Goal: Transaction & Acquisition: Purchase product/service

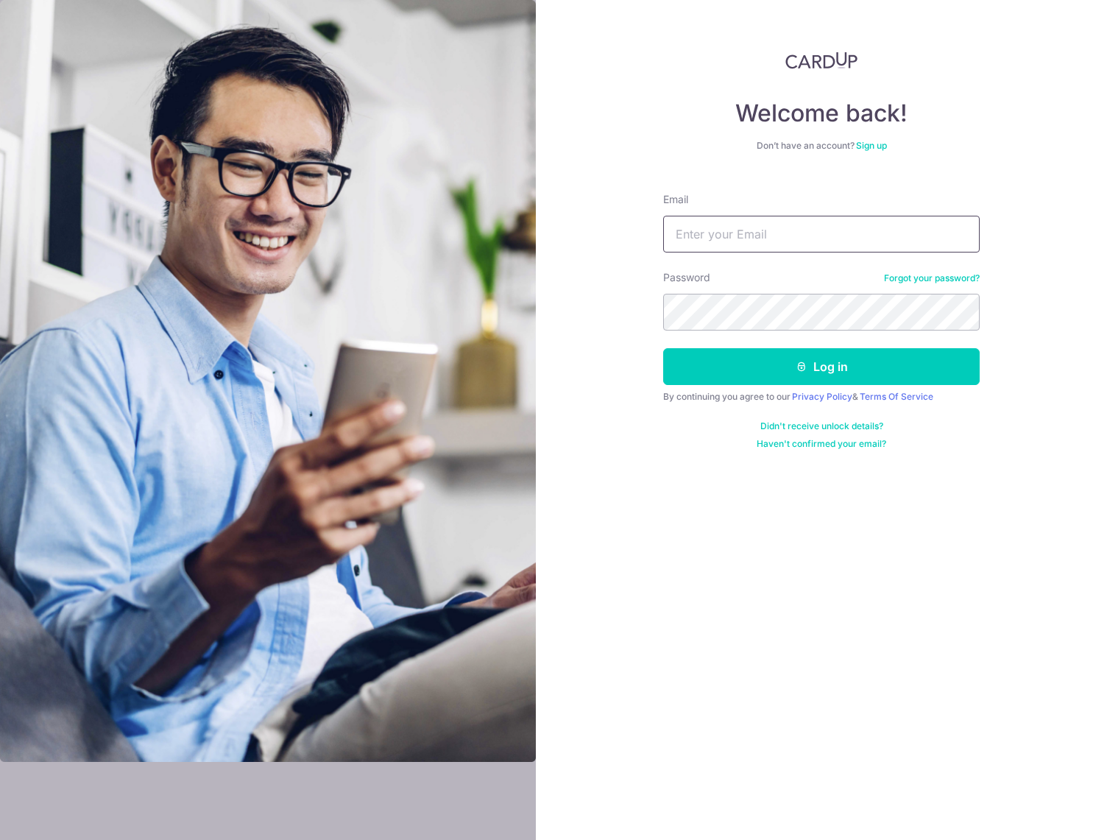
type input "[EMAIL_ADDRESS][DOMAIN_NAME]"
click at [631, 301] on div "Welcome back! Don’t have an account? Sign up Email ysgwak@gmail.com Password Fo…" at bounding box center [821, 420] width 571 height 840
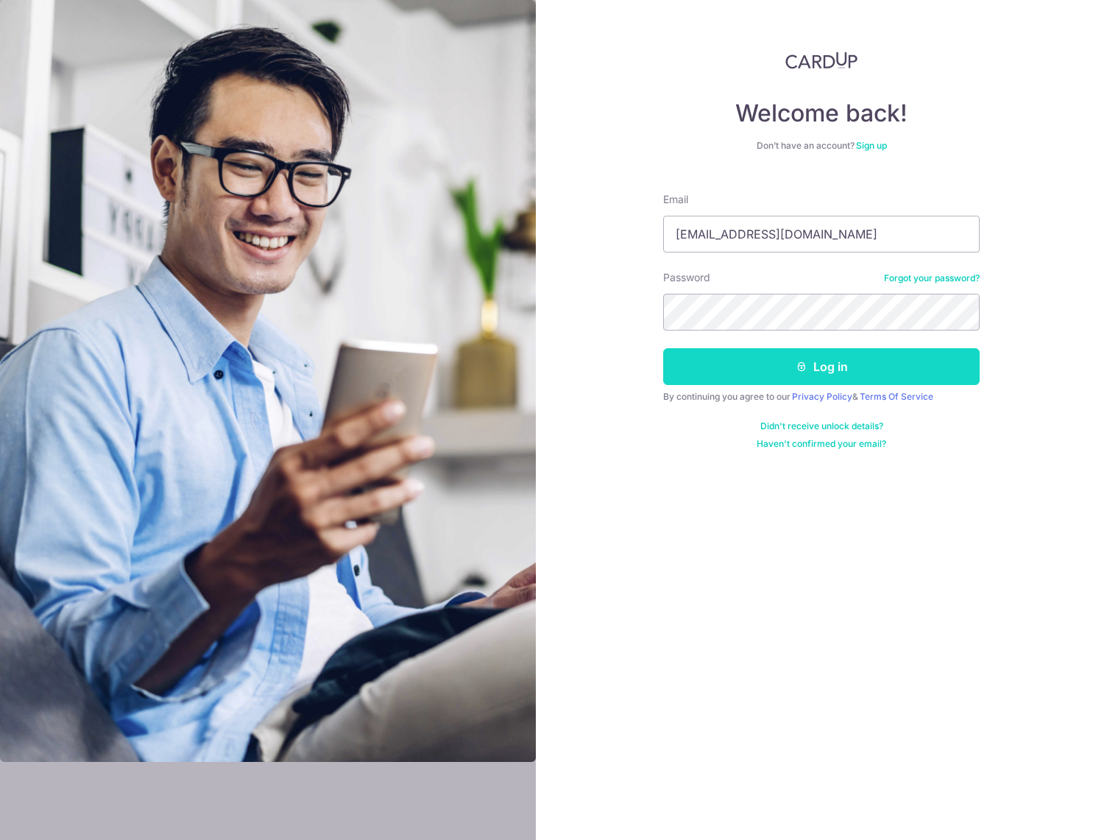
click at [705, 364] on button "Log in" at bounding box center [821, 366] width 317 height 37
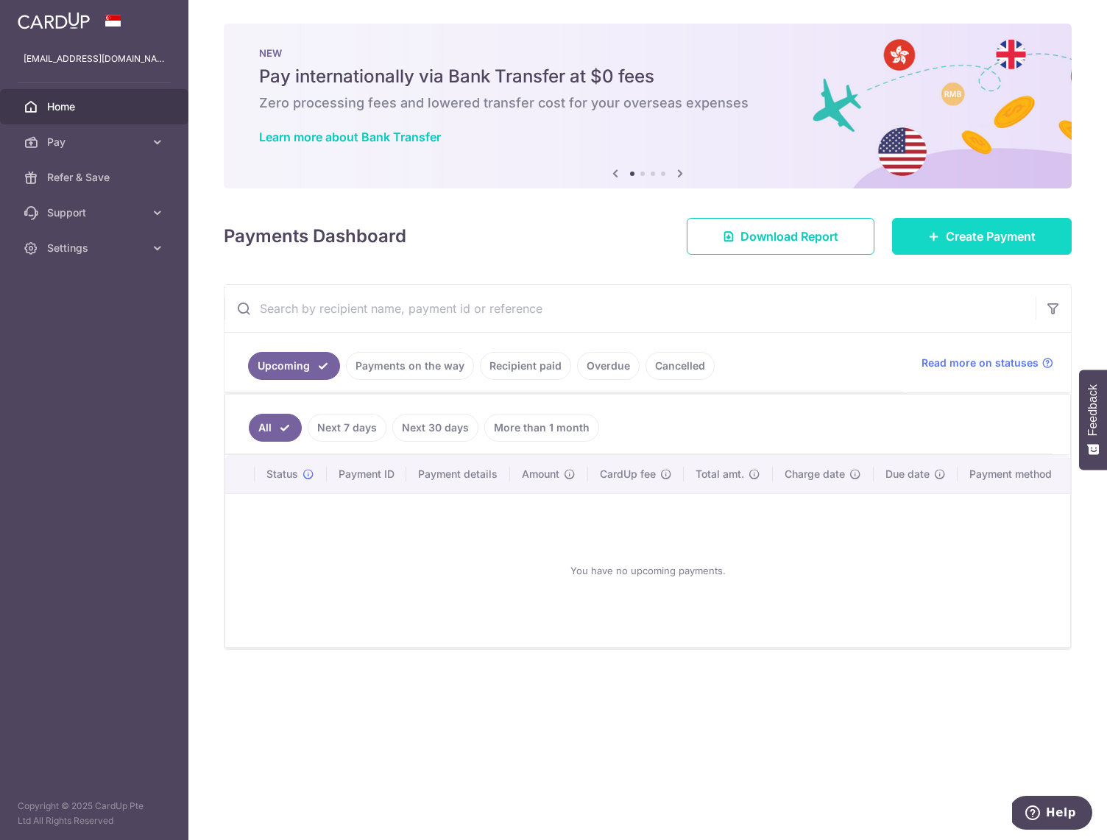
click at [952, 236] on span "Create Payment" at bounding box center [991, 236] width 90 height 18
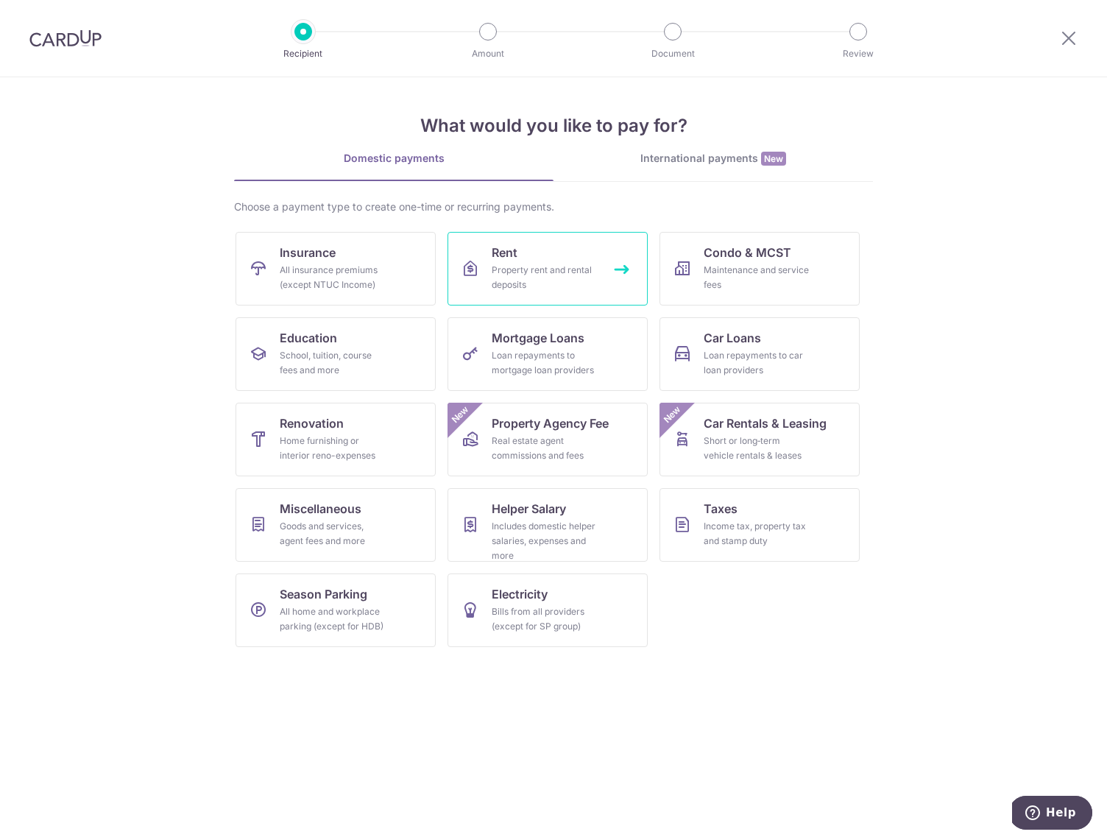
click at [537, 267] on div "Property rent and rental deposits" at bounding box center [545, 277] width 106 height 29
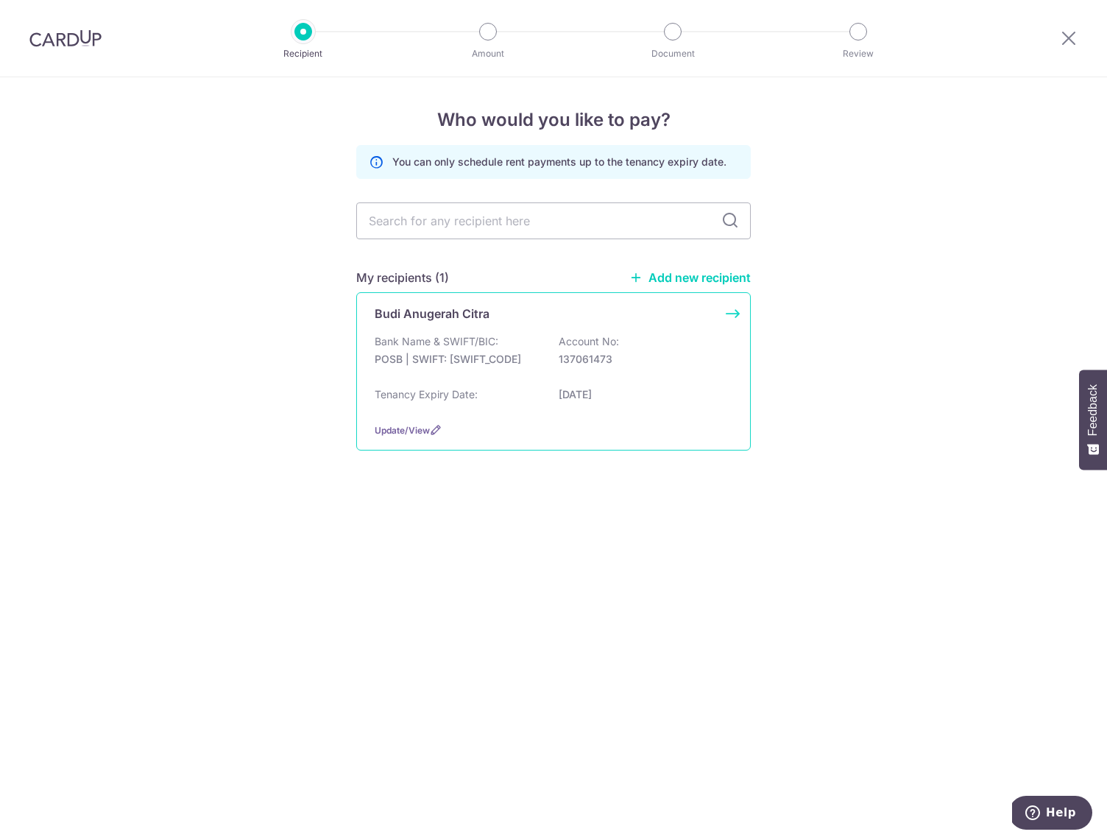
click at [498, 361] on p "POSB | SWIFT: DBSSSGSGXXX" at bounding box center [457, 359] width 165 height 15
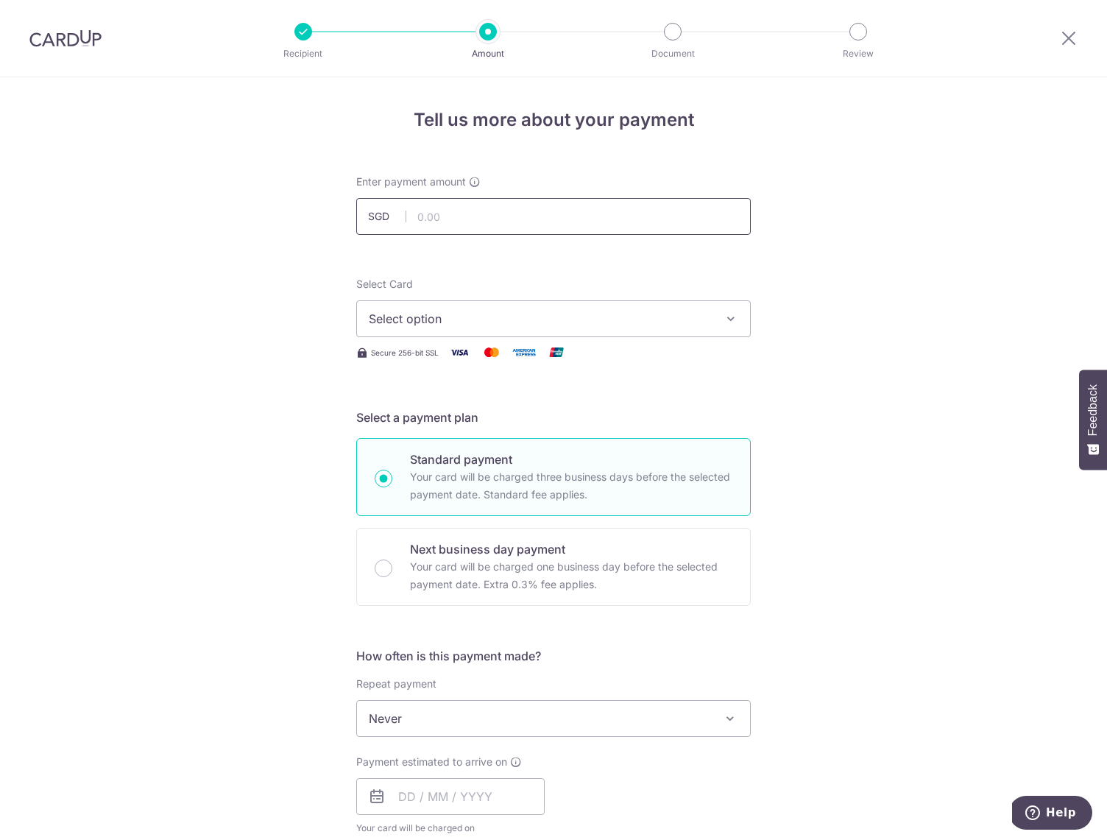
click at [445, 219] on input "text" at bounding box center [553, 216] width 395 height 37
drag, startPoint x: 390, startPoint y: 216, endPoint x: 363, endPoint y: 215, distance: 27.3
click at [363, 215] on input "3600" at bounding box center [553, 216] width 395 height 37
type input "3,585.00"
click at [573, 308] on button "Select option" at bounding box center [553, 318] width 395 height 37
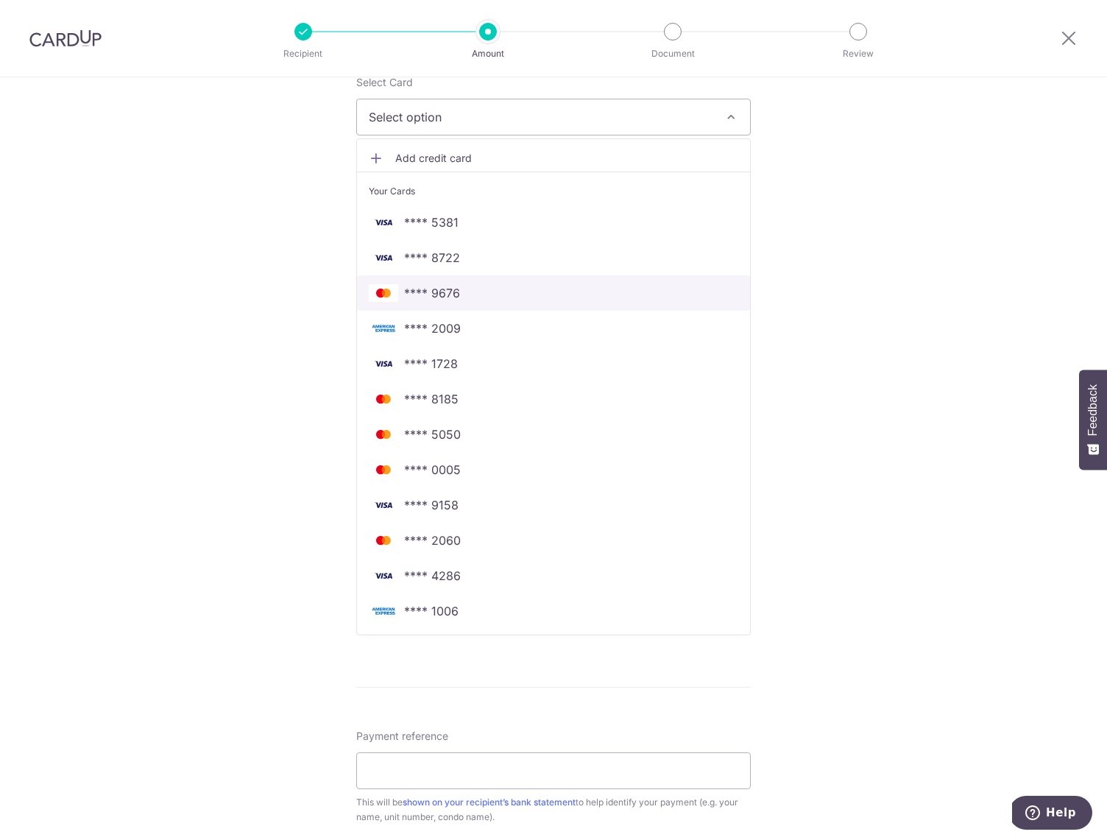
scroll to position [197, 0]
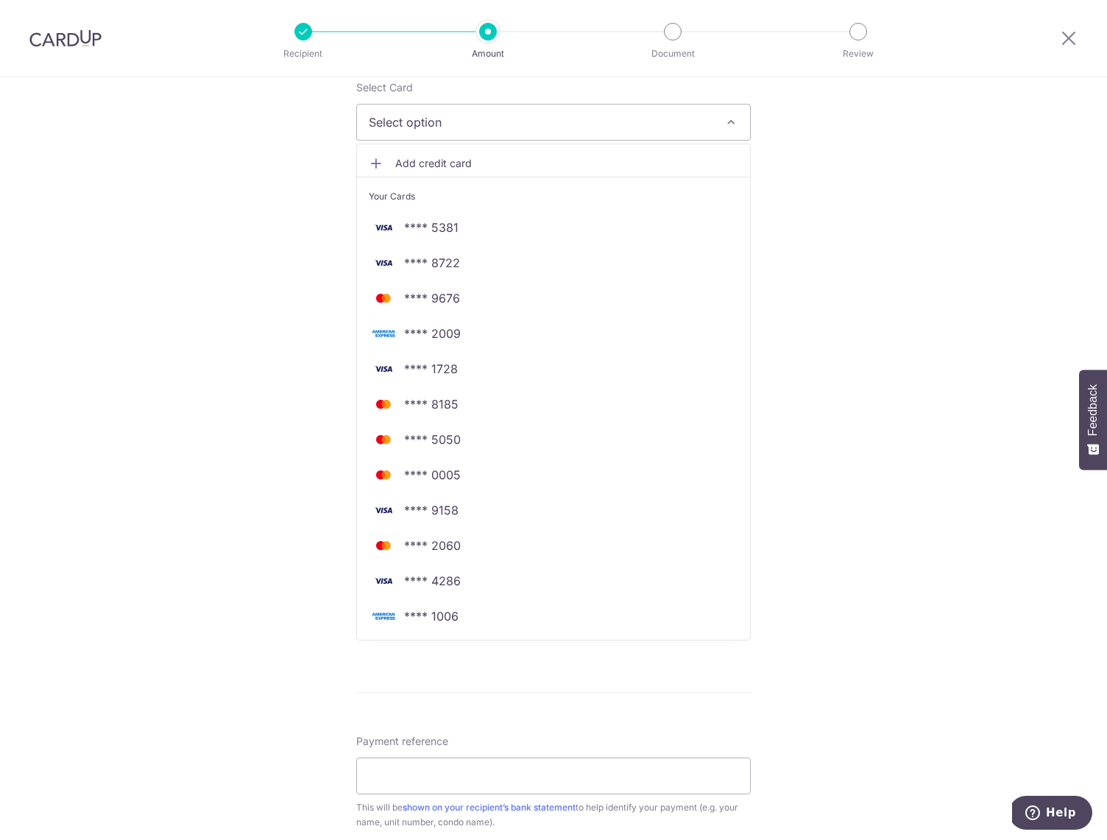
drag, startPoint x: 447, startPoint y: 159, endPoint x: 470, endPoint y: 161, distance: 22.9
click at [448, 159] on span "Add credit card" at bounding box center [566, 163] width 343 height 15
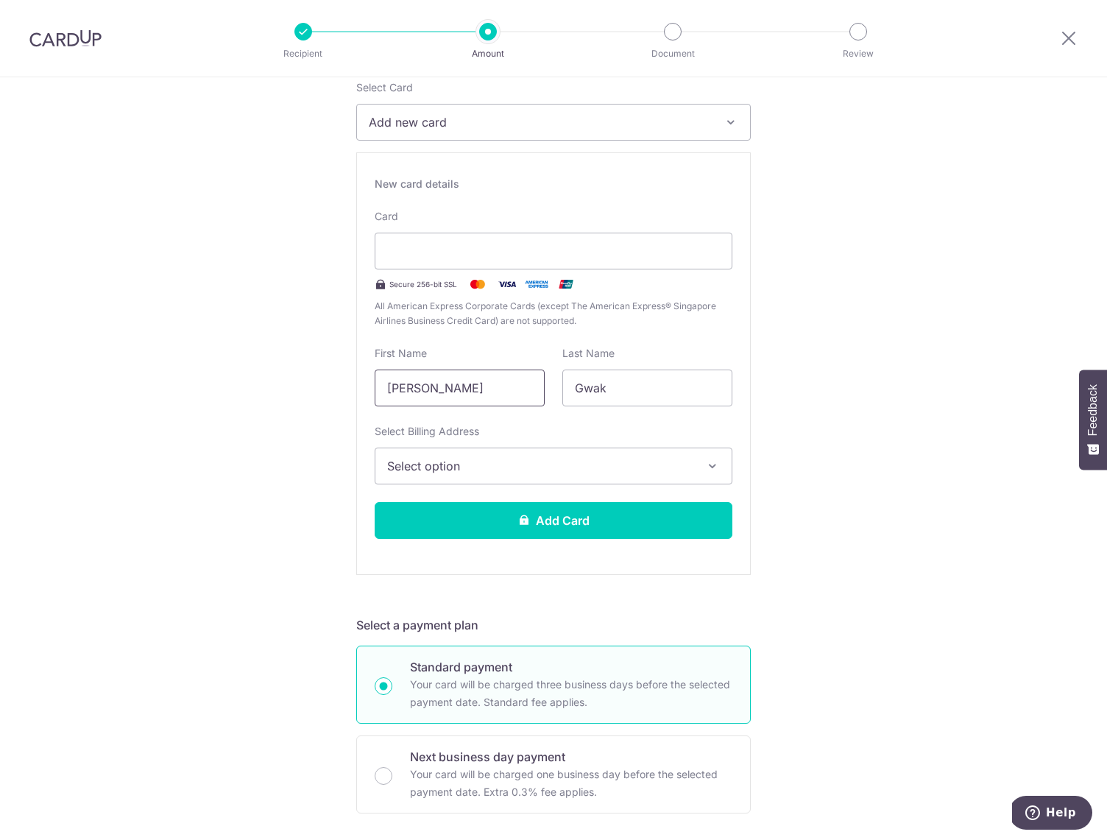
drag, startPoint x: 389, startPoint y: 382, endPoint x: 379, endPoint y: 381, distance: 9.6
click at [379, 381] on input "[PERSON_NAME]" at bounding box center [460, 388] width 170 height 37
type input "Aaron"
click at [526, 473] on span "Select option" at bounding box center [540, 466] width 306 height 18
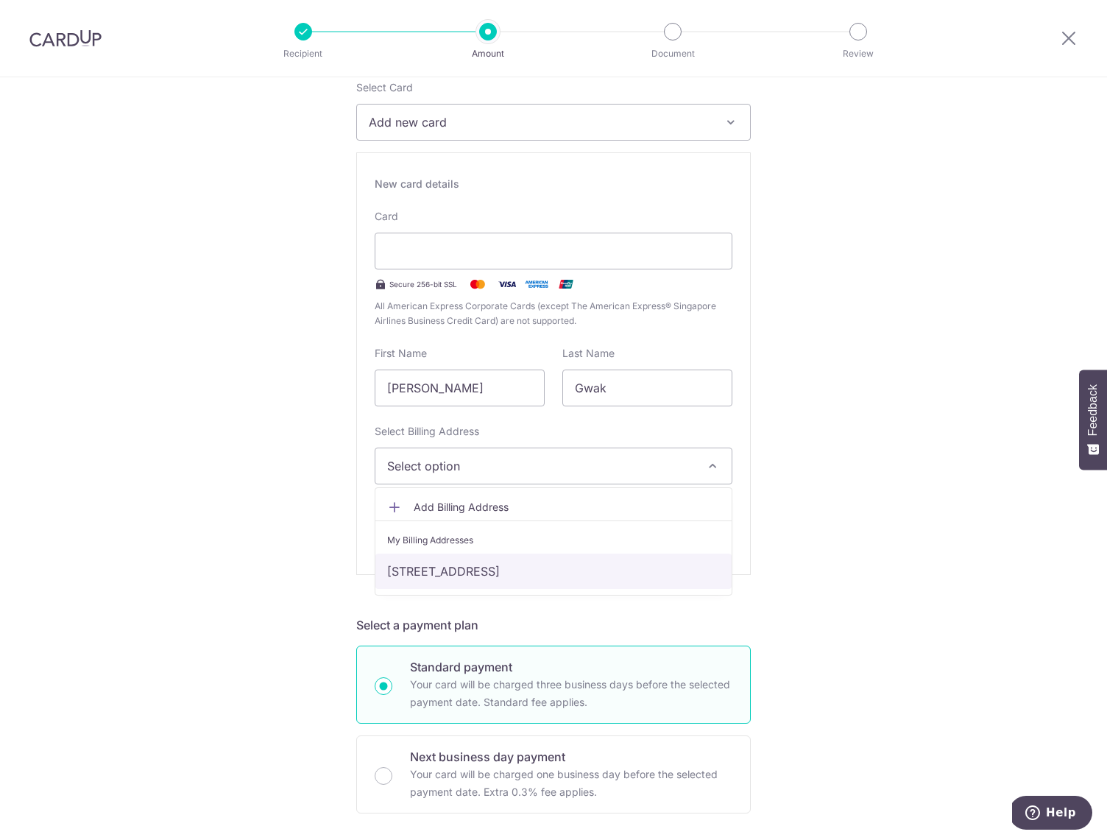
drag, startPoint x: 456, startPoint y: 570, endPoint x: 467, endPoint y: 567, distance: 12.1
click at [455, 568] on link "8 Leedon Heights, 10-09, Singapore, Singapore-266216" at bounding box center [553, 571] width 356 height 35
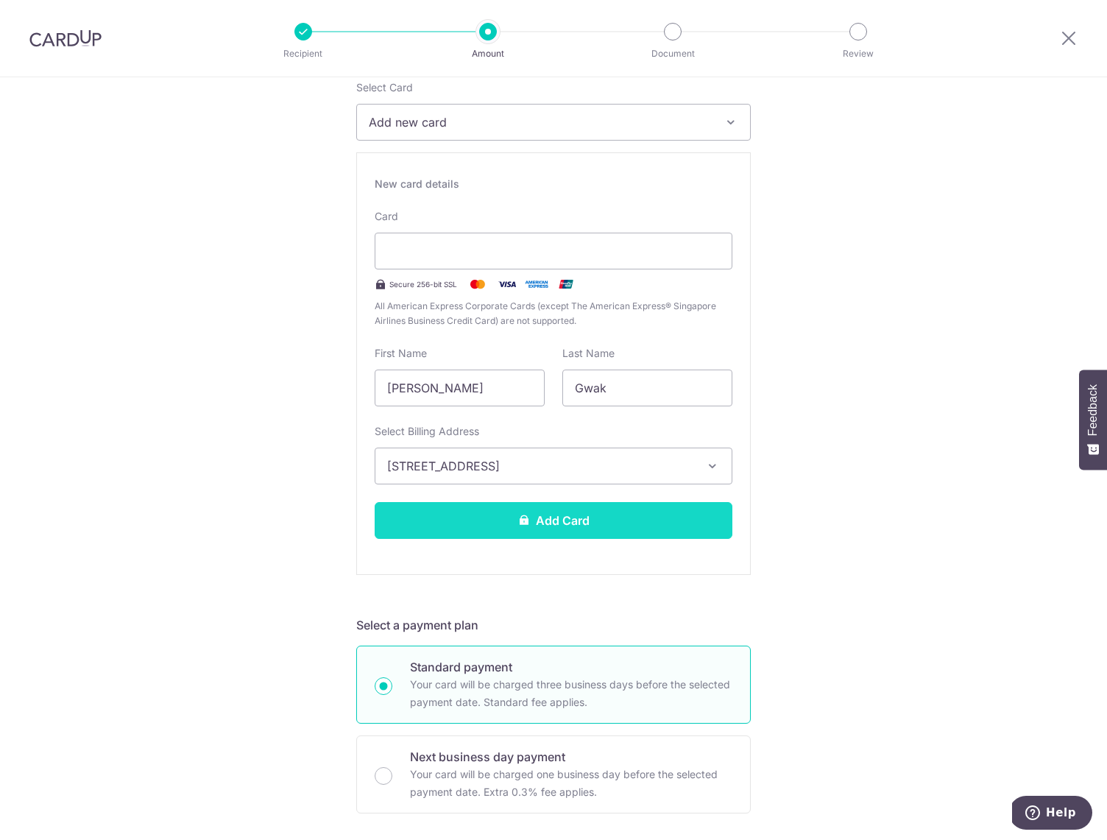
click at [514, 521] on button "Add Card" at bounding box center [554, 520] width 358 height 37
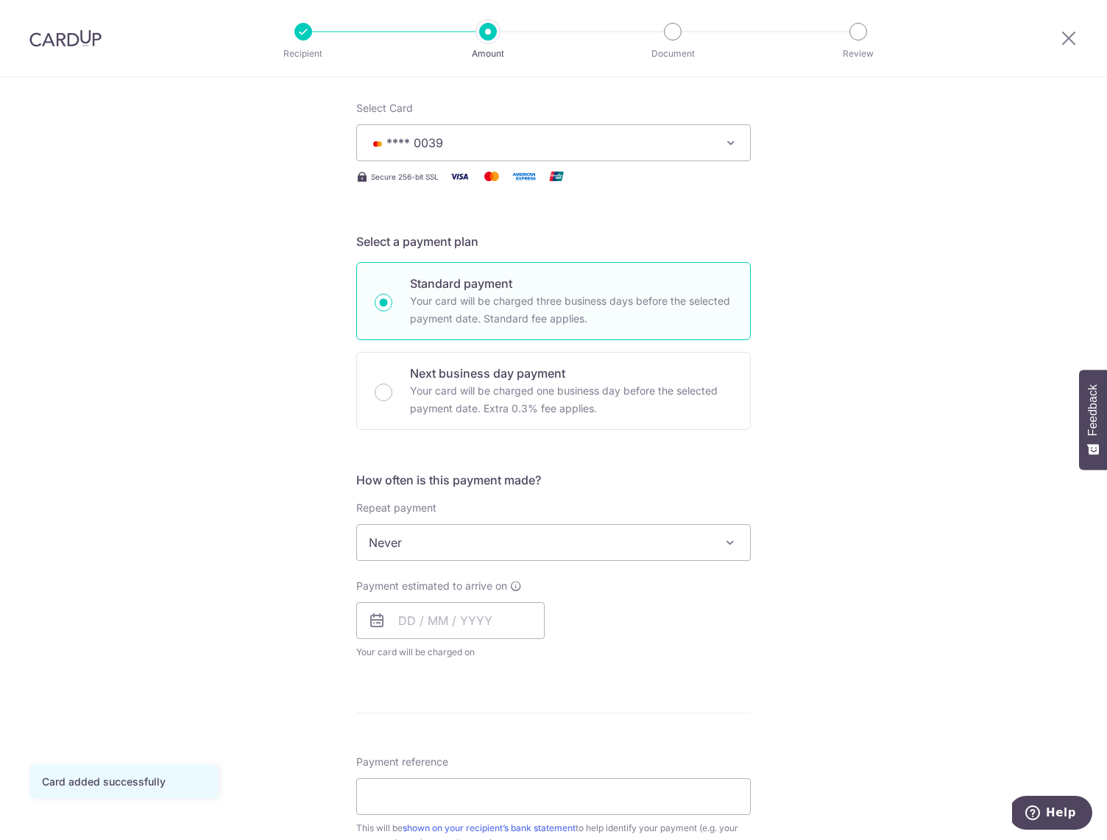
scroll to position [194, 0]
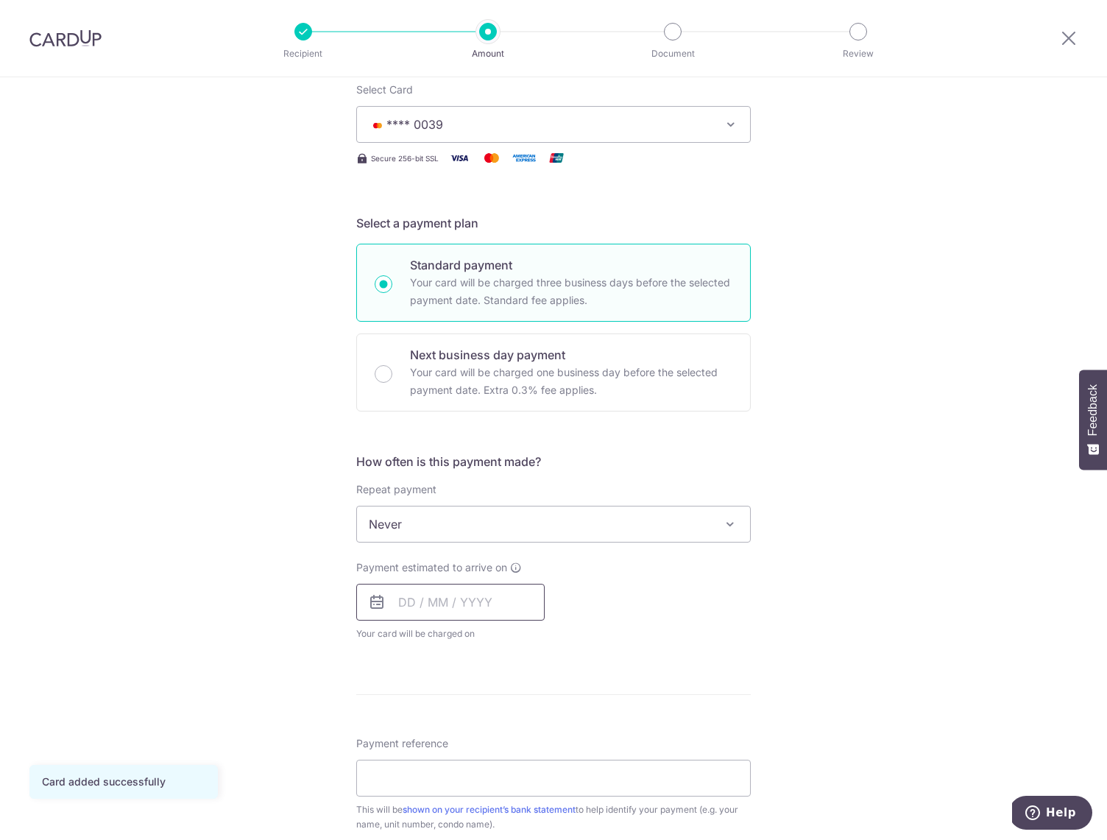
click at [446, 609] on input "text" at bounding box center [450, 602] width 188 height 37
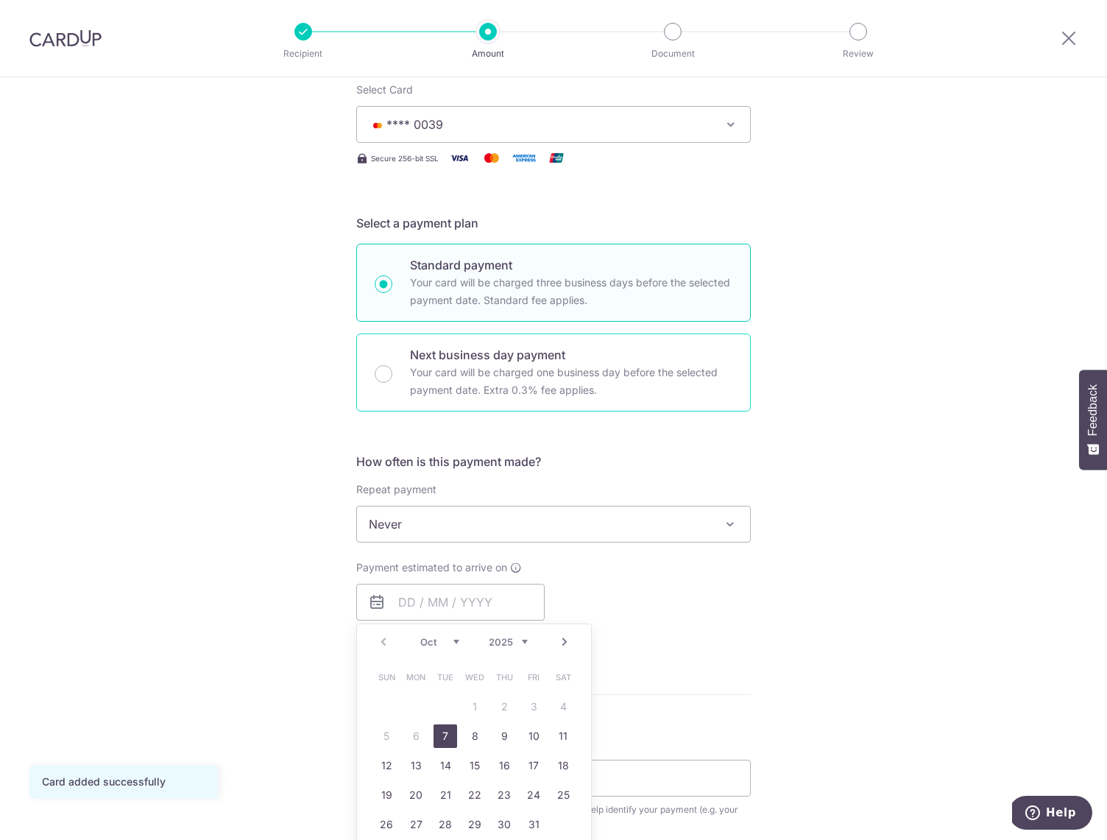
click at [388, 372] on input "Next business day payment Your card will be charged one business day before the…" at bounding box center [384, 374] width 18 height 18
radio input "true"
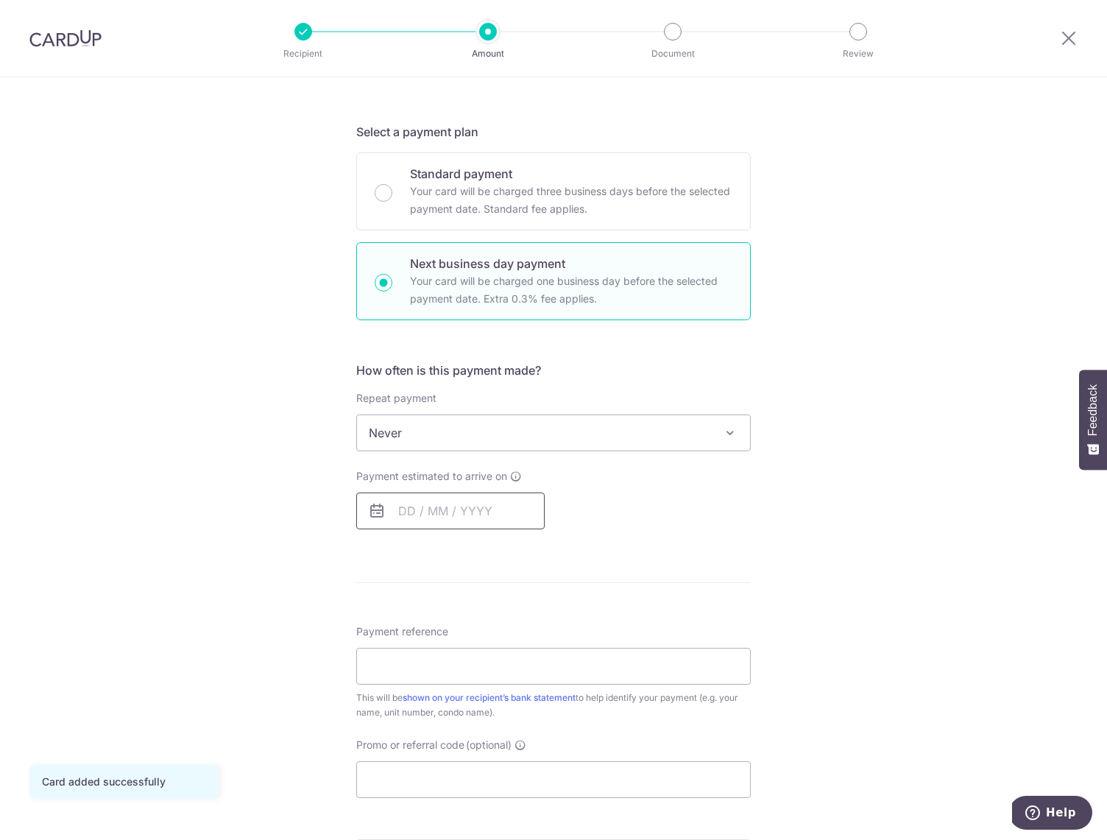
scroll to position [292, 0]
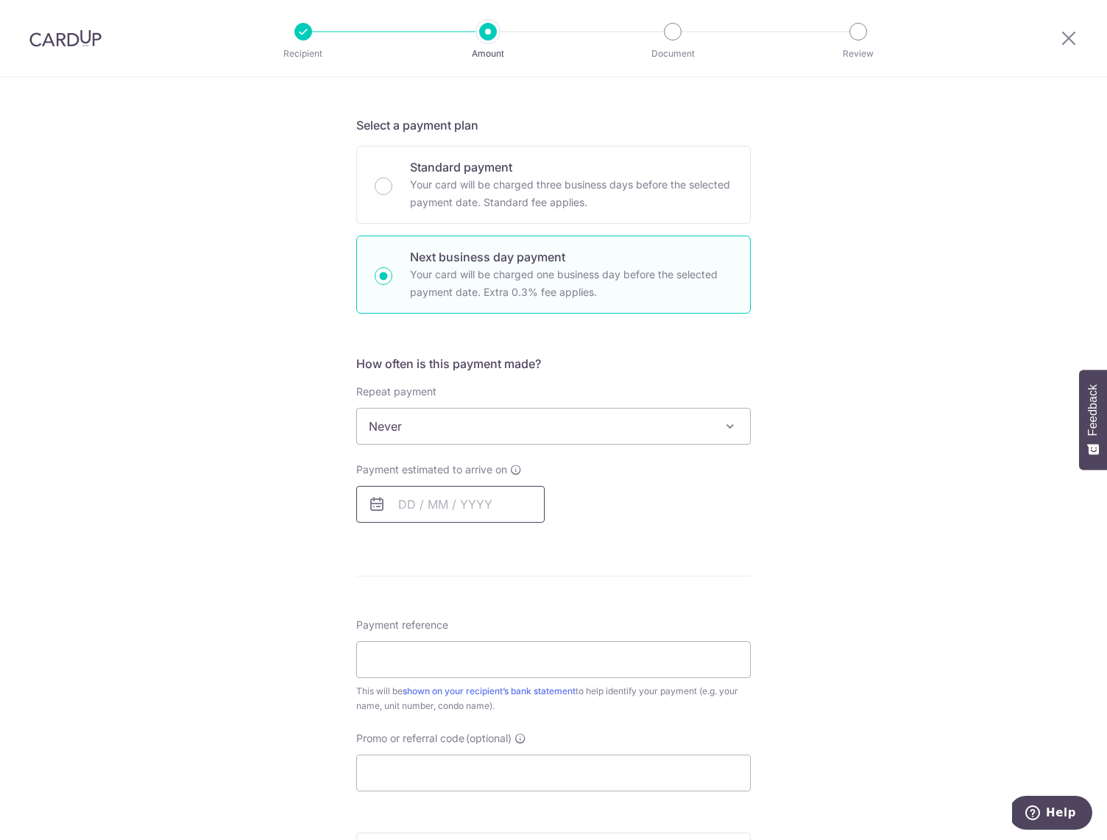
drag, startPoint x: 465, startPoint y: 511, endPoint x: 496, endPoint y: 509, distance: 31.7
click at [466, 510] on input "text" at bounding box center [450, 504] width 188 height 37
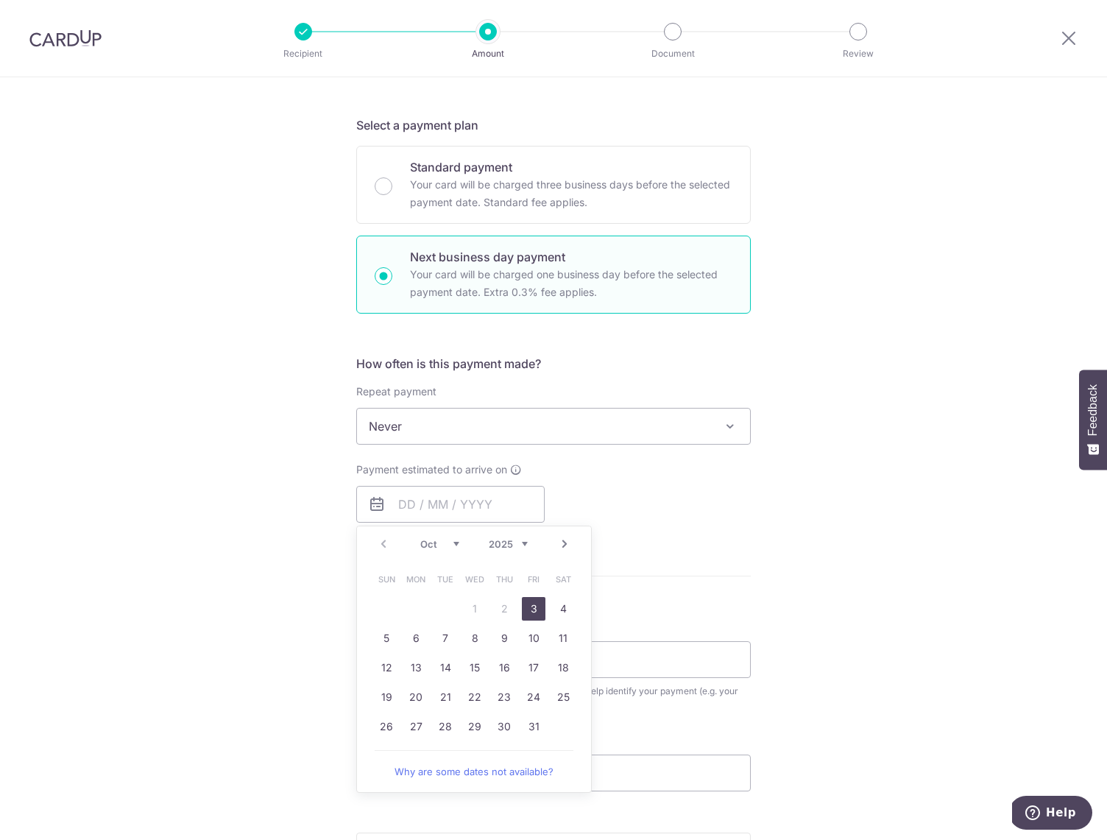
click at [534, 610] on link "3" at bounding box center [534, 609] width 24 height 24
type input "[DATE]"
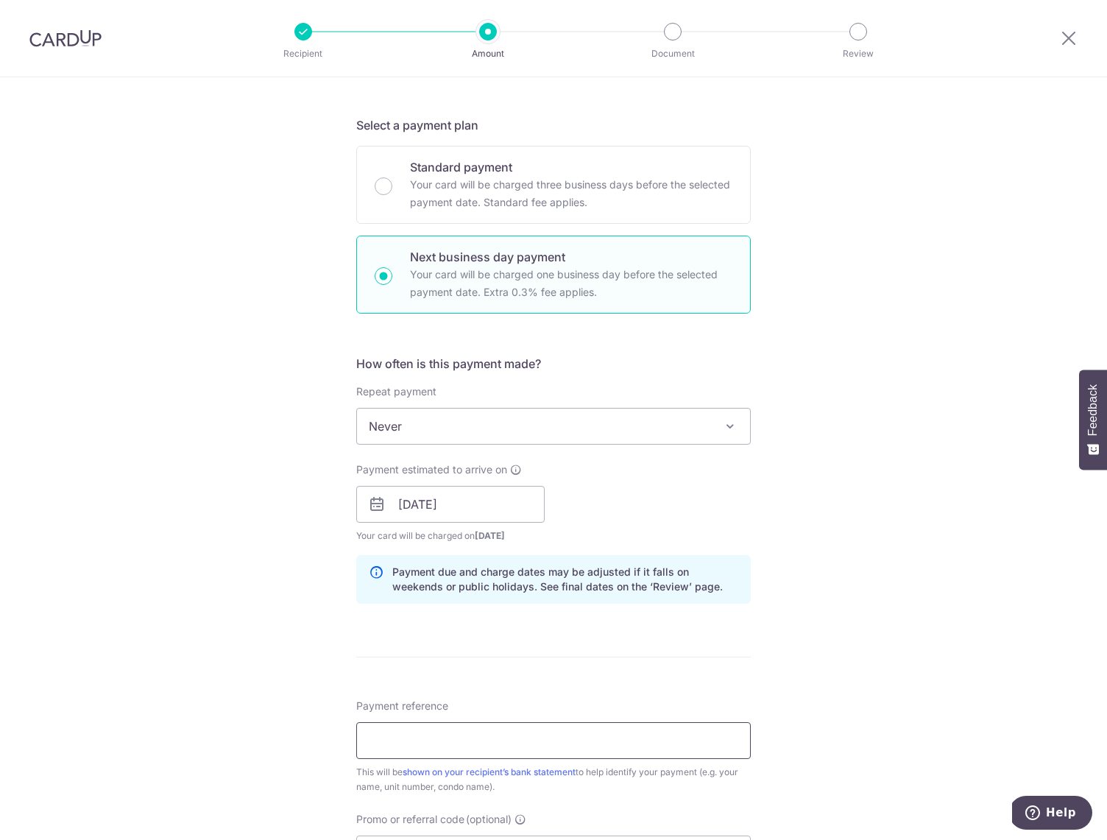
click at [403, 733] on input "Payment reference" at bounding box center [553, 740] width 395 height 37
type input "saverent179"
click at [814, 713] on div "Tell us more about your payment Enter payment amount SGD 3,585.00 3585.00 Card …" at bounding box center [553, 516] width 1107 height 1463
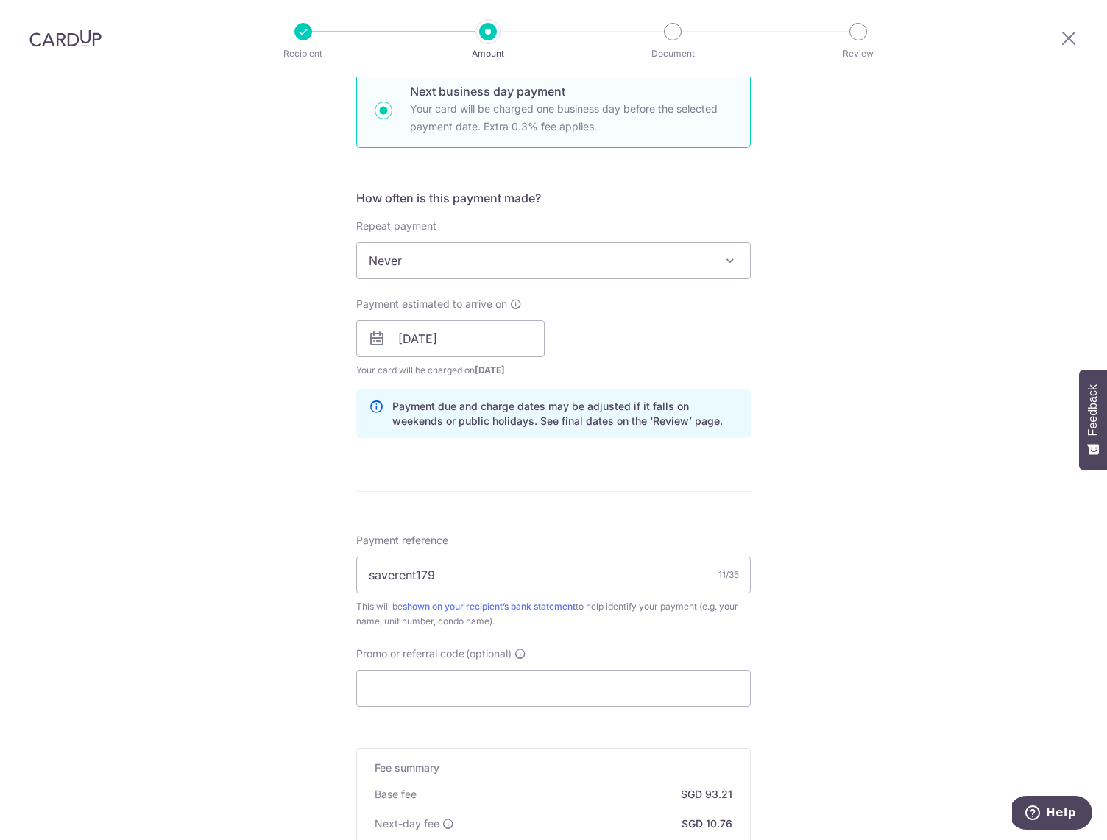
scroll to position [506, 0]
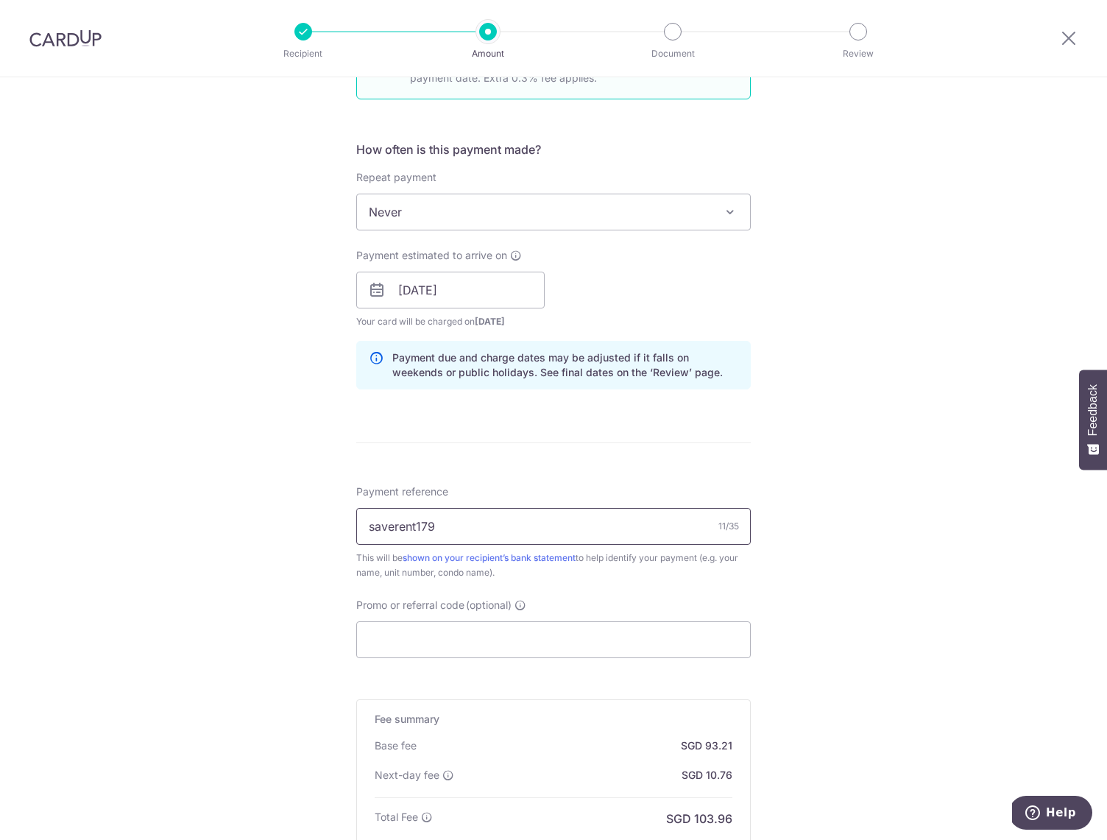
drag, startPoint x: 459, startPoint y: 524, endPoint x: 319, endPoint y: 518, distance: 140.8
click at [319, 518] on div "Tell us more about your payment Enter payment amount SGD 3,585.00 3585.00 Card …" at bounding box center [553, 302] width 1107 height 1463
click at [415, 632] on input "Promo or referral code (optional)" at bounding box center [553, 639] width 395 height 37
paste input "saverent179"
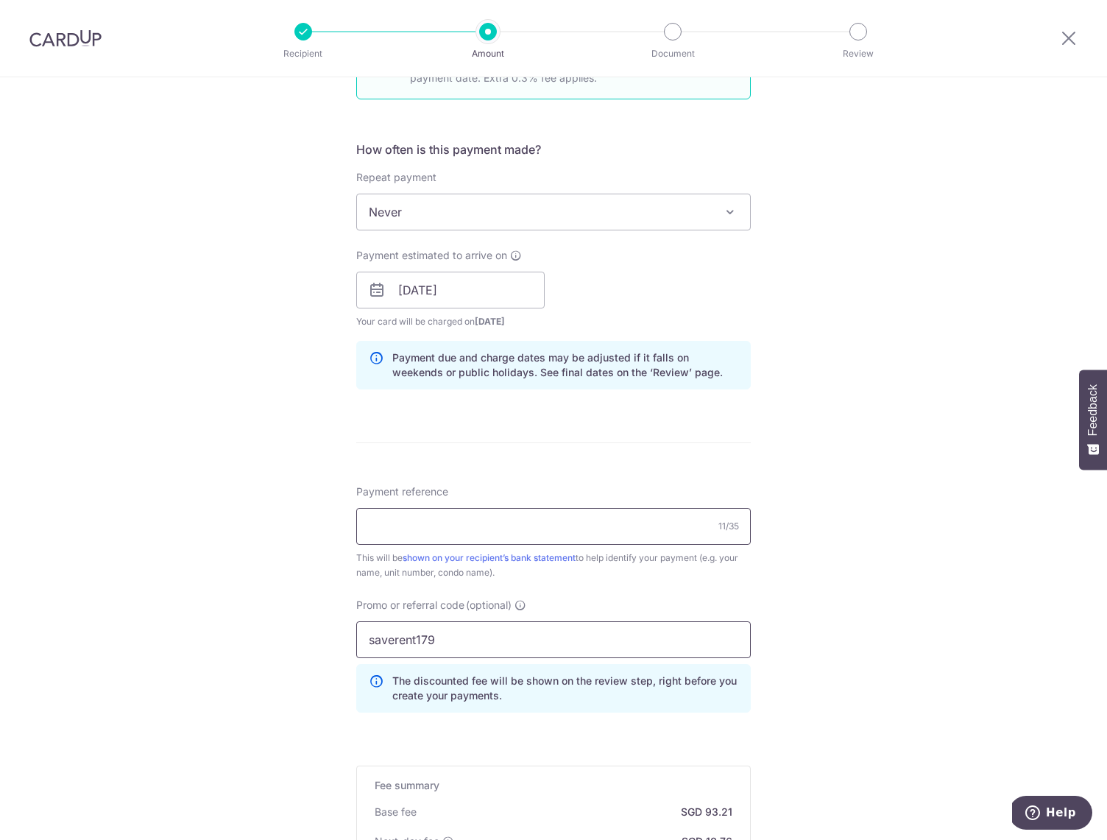
type input "saverent179"
click at [408, 520] on input "Payment reference" at bounding box center [553, 526] width 395 height 37
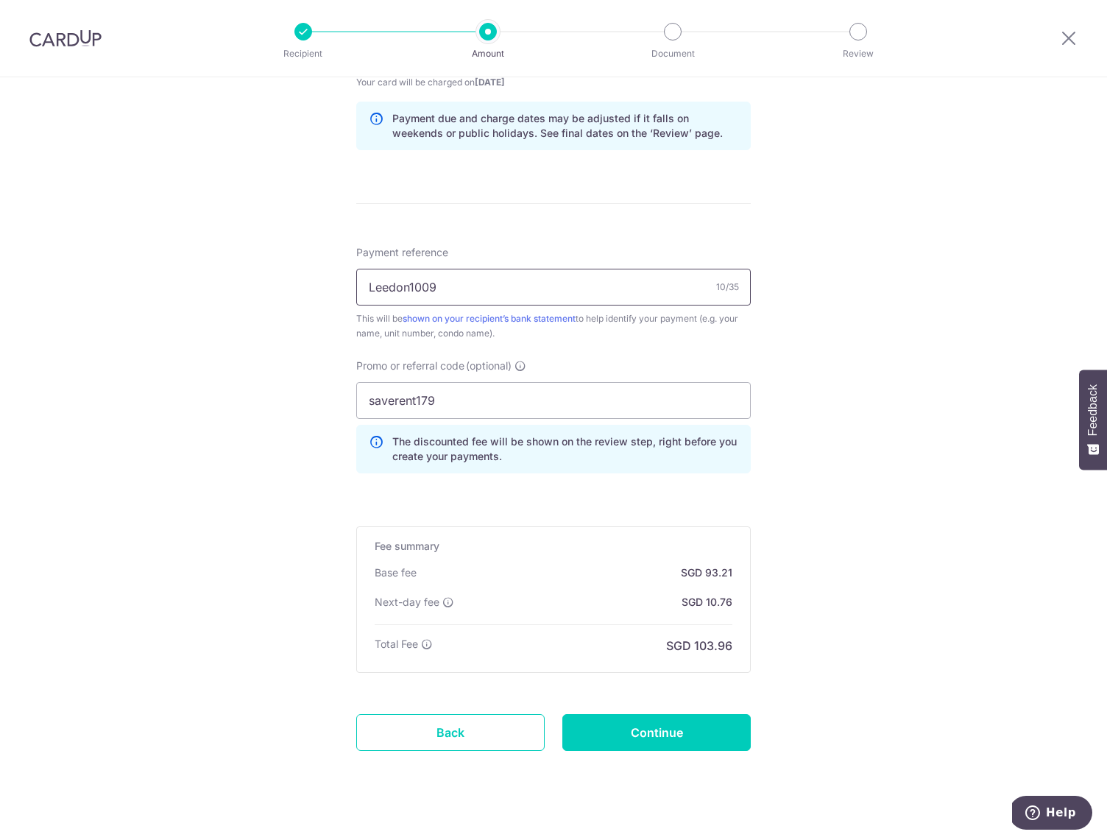
scroll to position [767, 0]
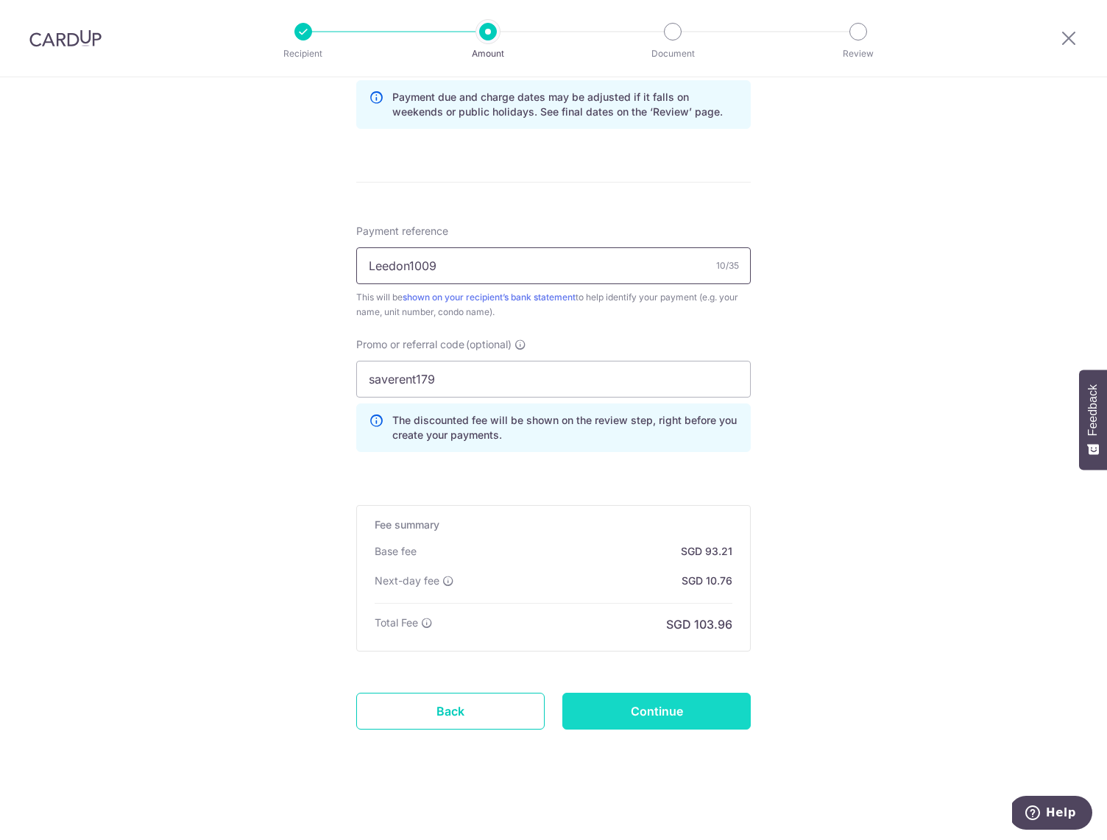
type input "Leedon1009"
drag, startPoint x: 625, startPoint y: 708, endPoint x: 686, endPoint y: 710, distance: 61.1
click at [626, 708] on input "Continue" at bounding box center [656, 711] width 188 height 37
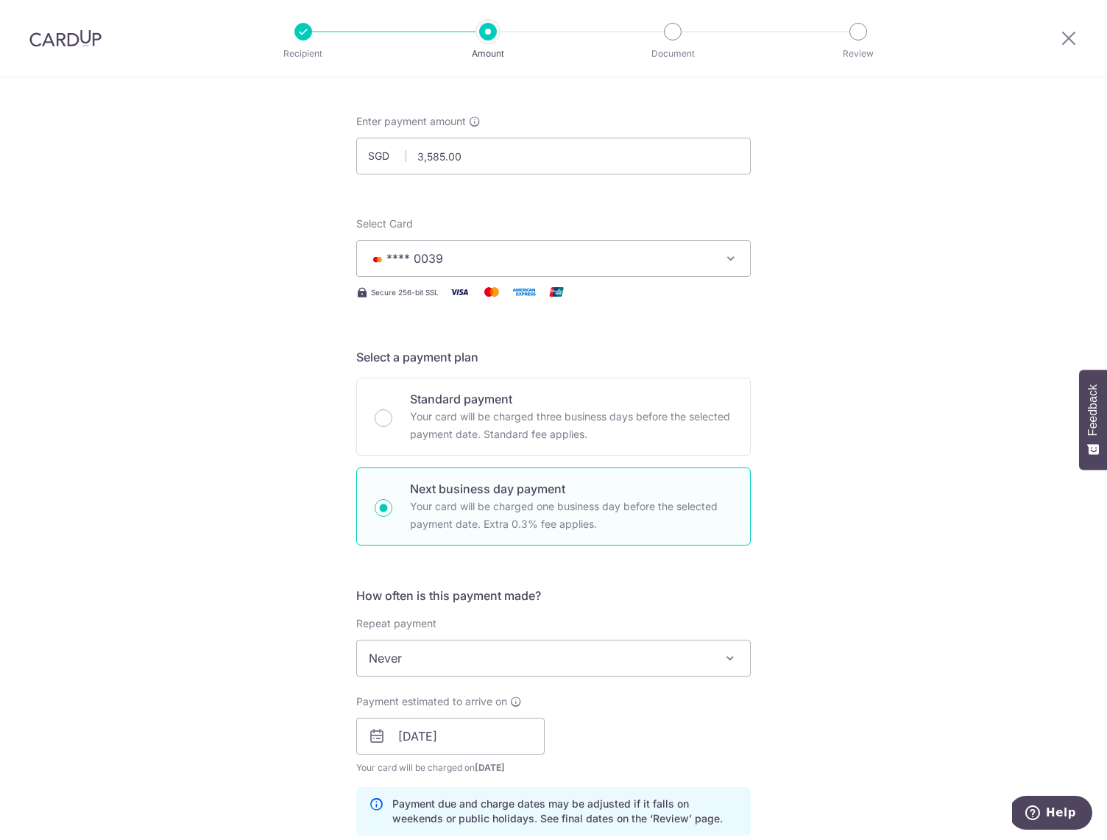
scroll to position [0, 0]
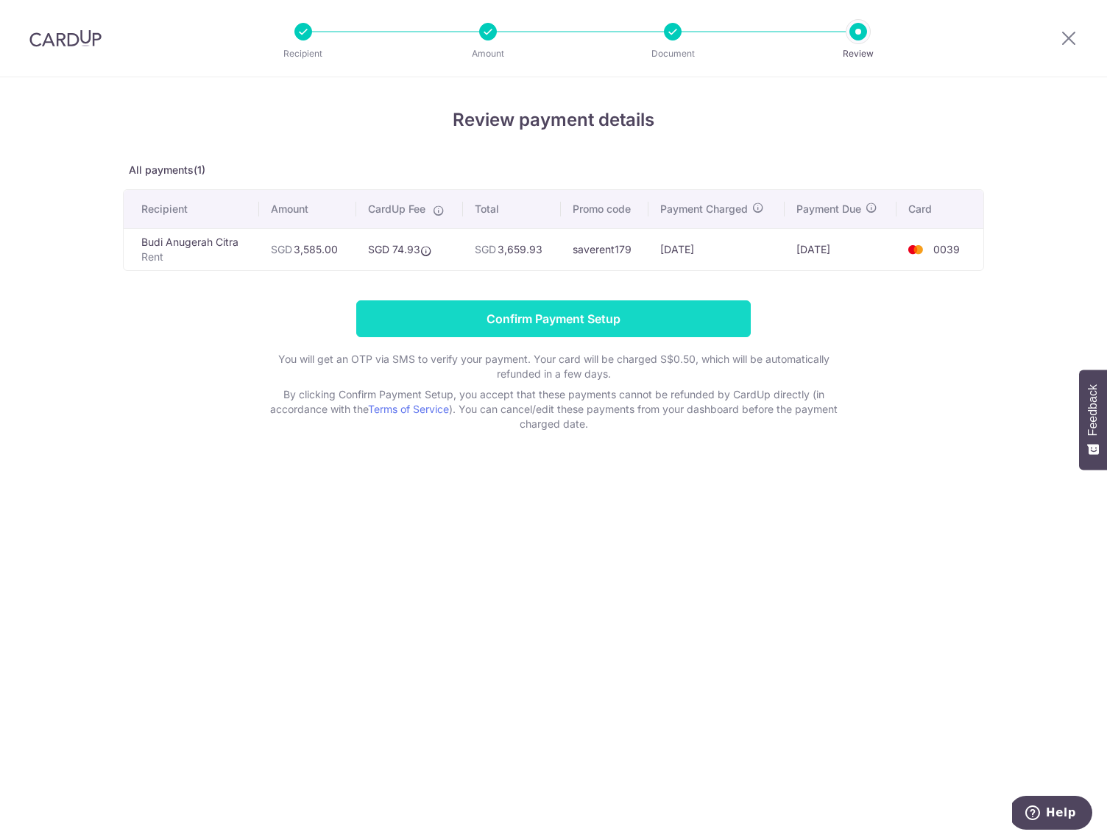
click at [542, 322] on input "Confirm Payment Setup" at bounding box center [553, 318] width 395 height 37
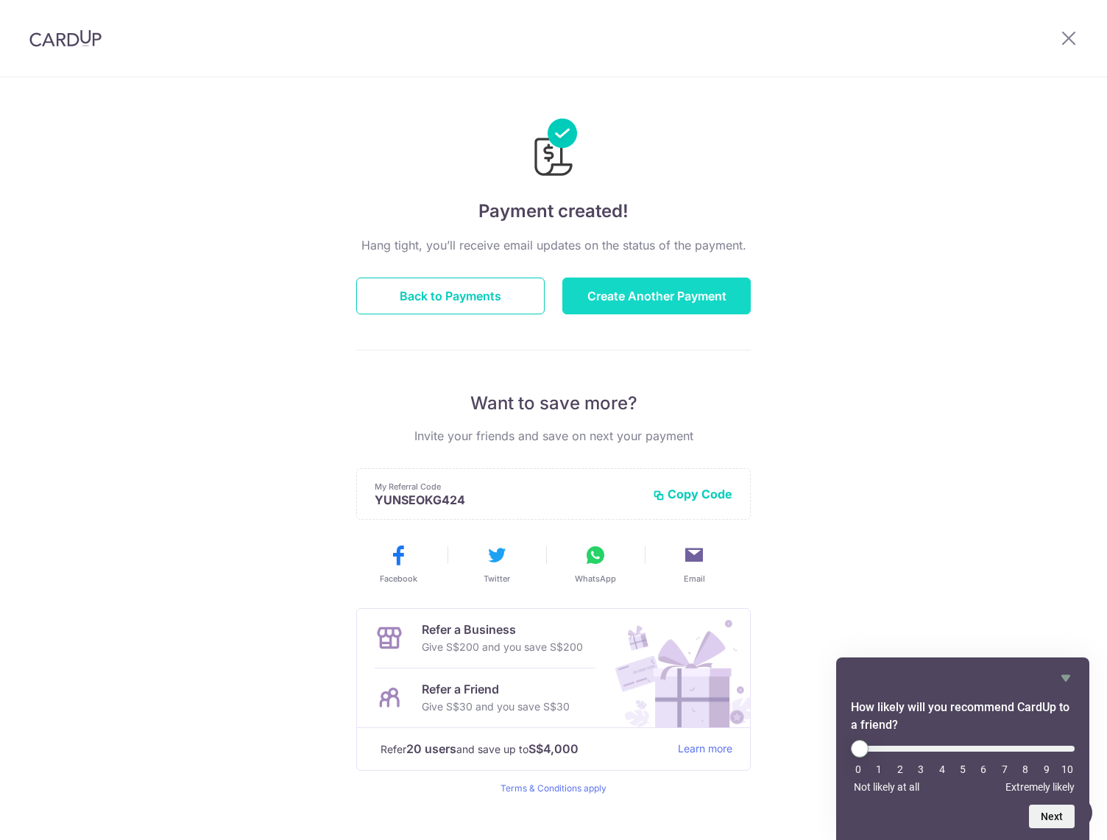
click at [633, 298] on button "Create Another Payment" at bounding box center [656, 296] width 188 height 37
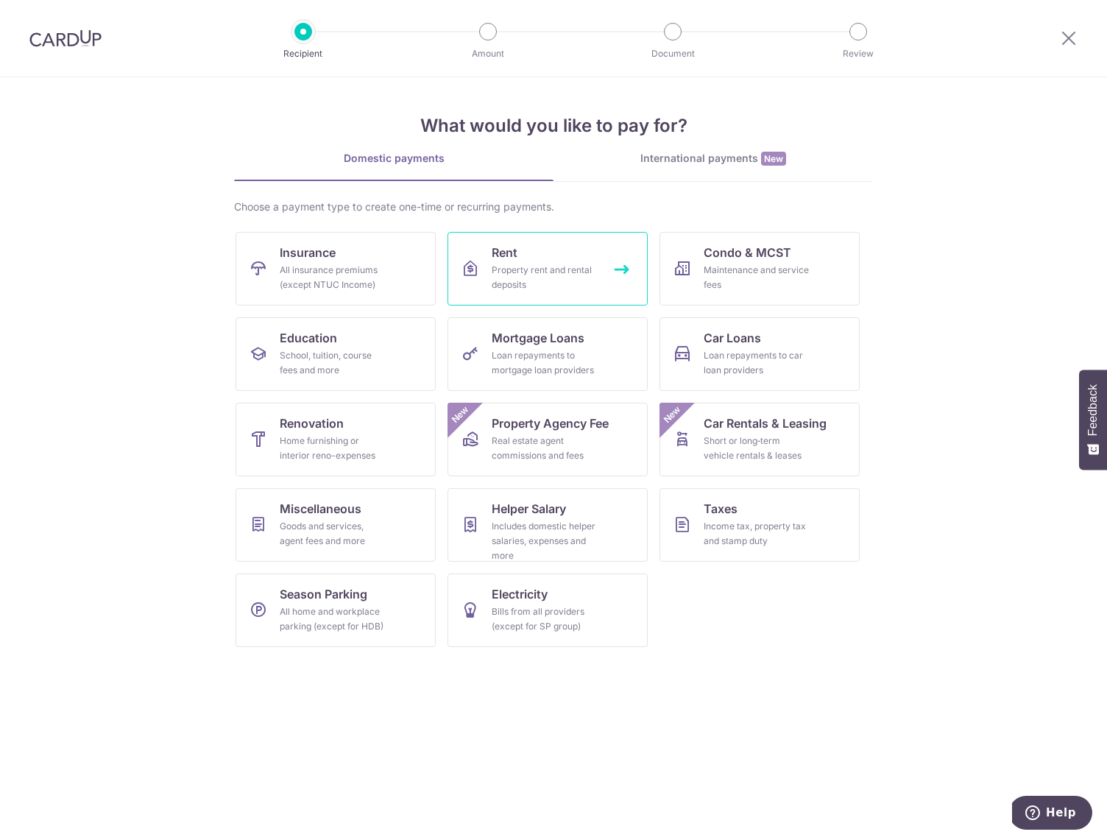
click at [565, 275] on div "Property rent and rental deposits" at bounding box center [545, 277] width 106 height 29
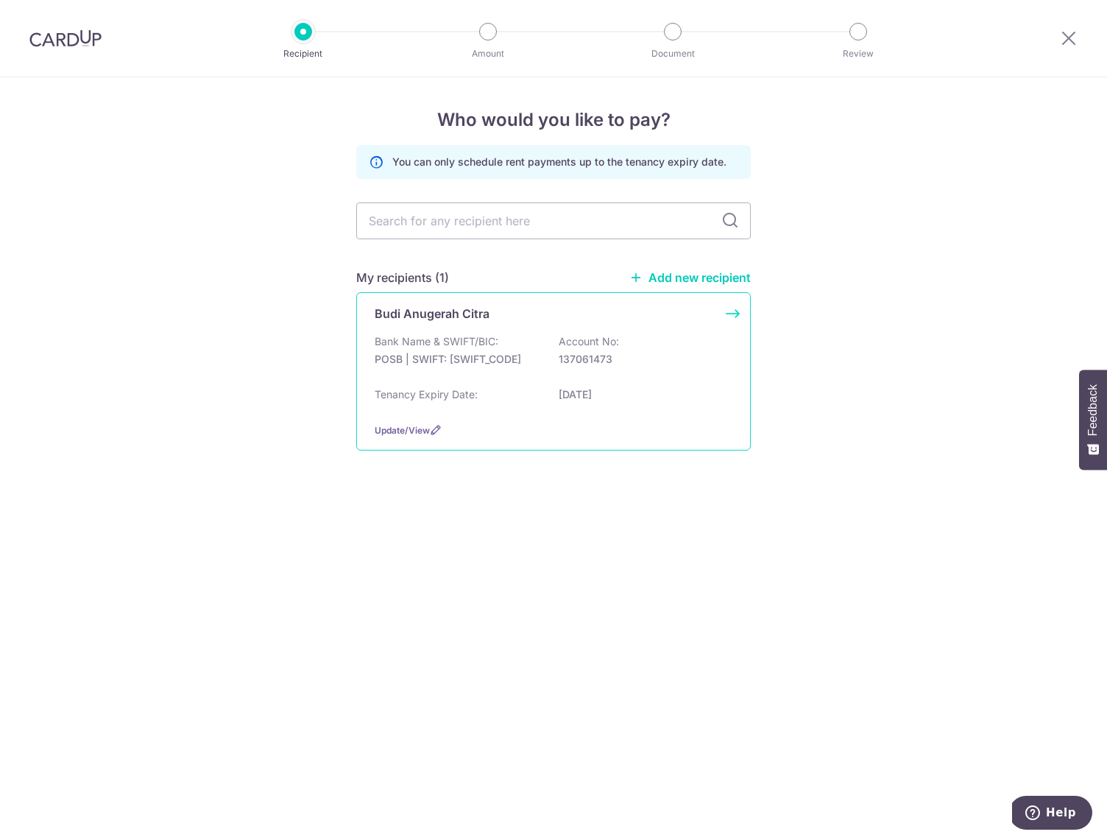
click at [559, 356] on p "137061473" at bounding box center [641, 359] width 165 height 15
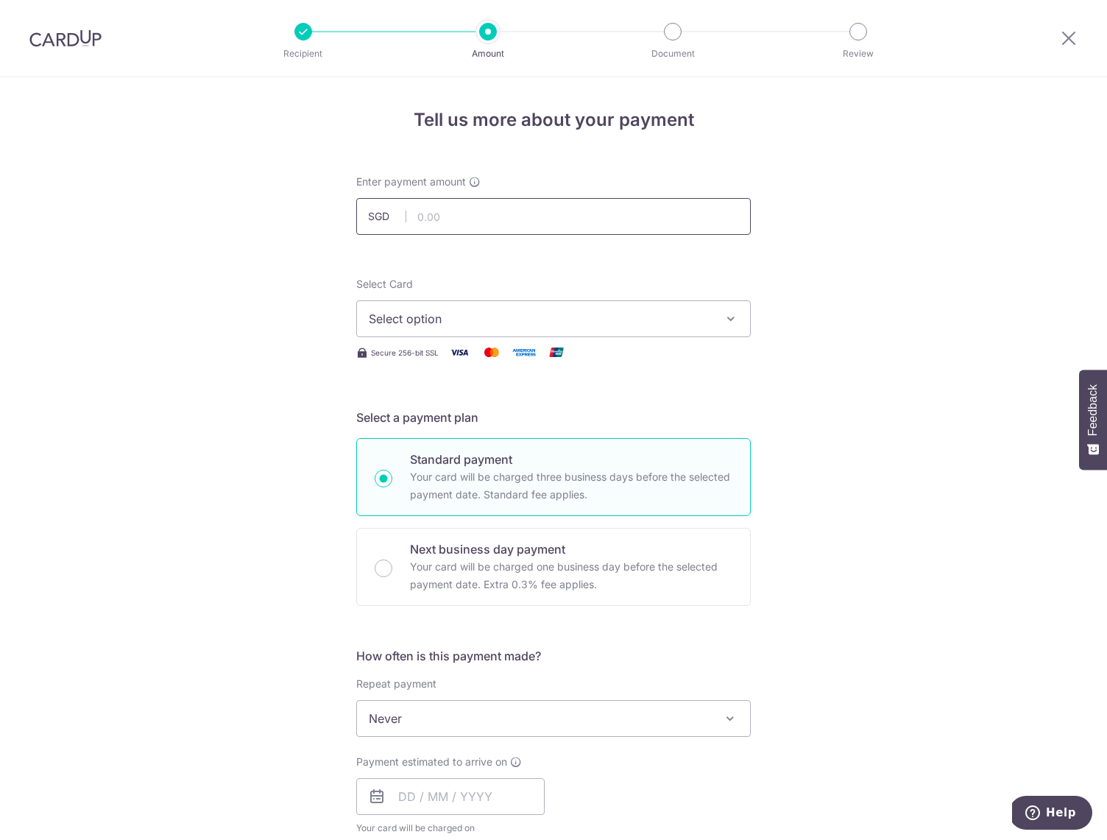
click at [437, 216] on input "text" at bounding box center [553, 216] width 395 height 37
type input "2,500.00"
click at [470, 325] on span "Select option" at bounding box center [540, 319] width 343 height 18
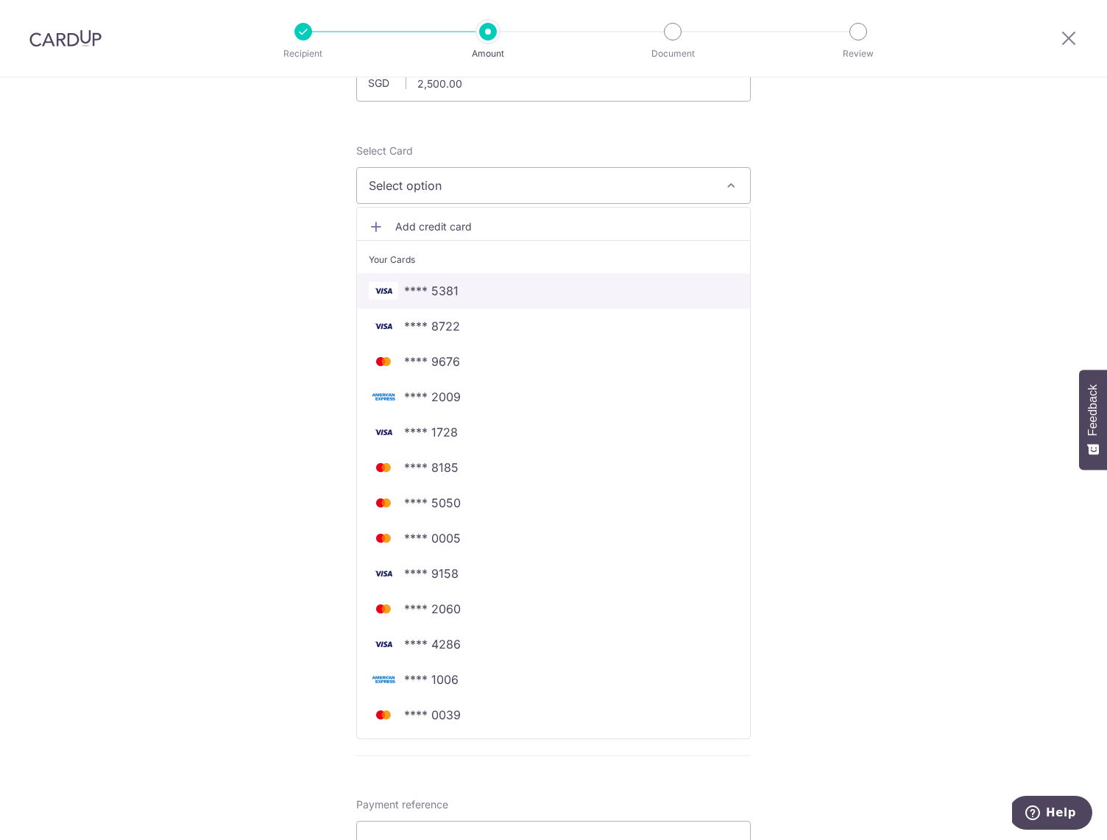
scroll to position [138, 0]
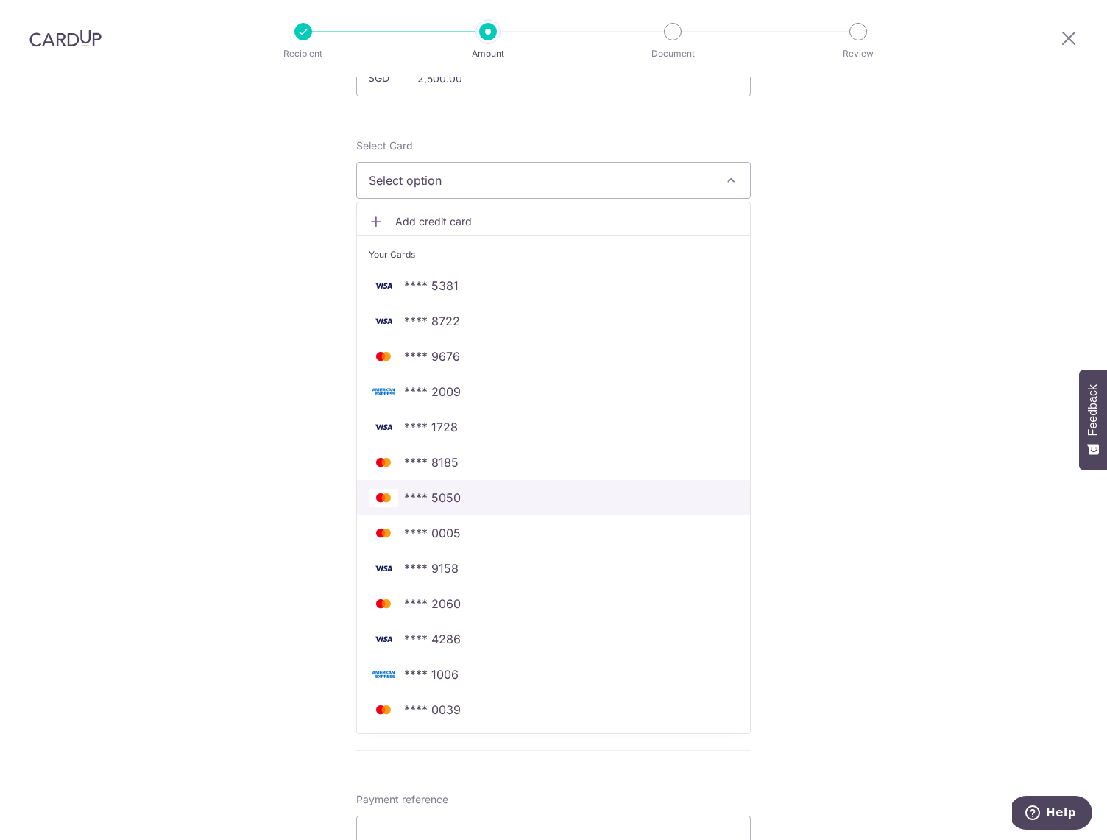
click at [458, 493] on span "**** 5050" at bounding box center [432, 498] width 57 height 18
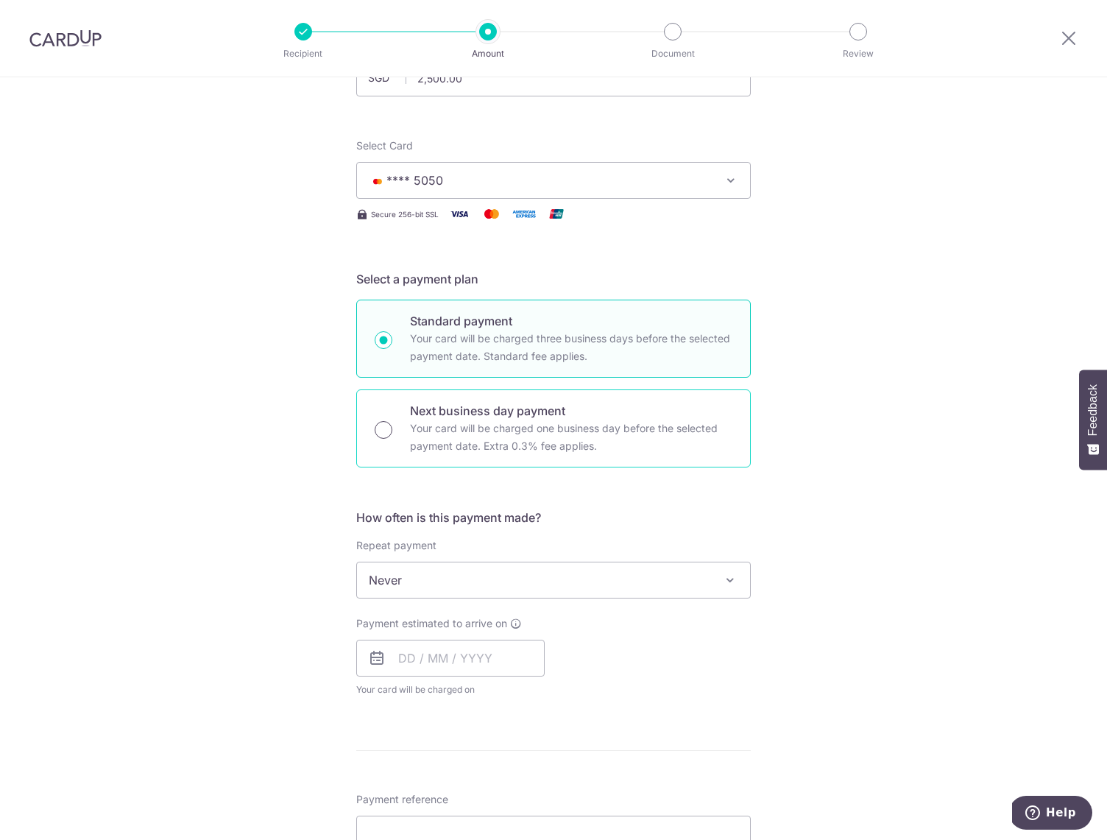
click at [385, 425] on input "Next business day payment Your card will be charged one business day before the…" at bounding box center [384, 430] width 18 height 18
radio input "true"
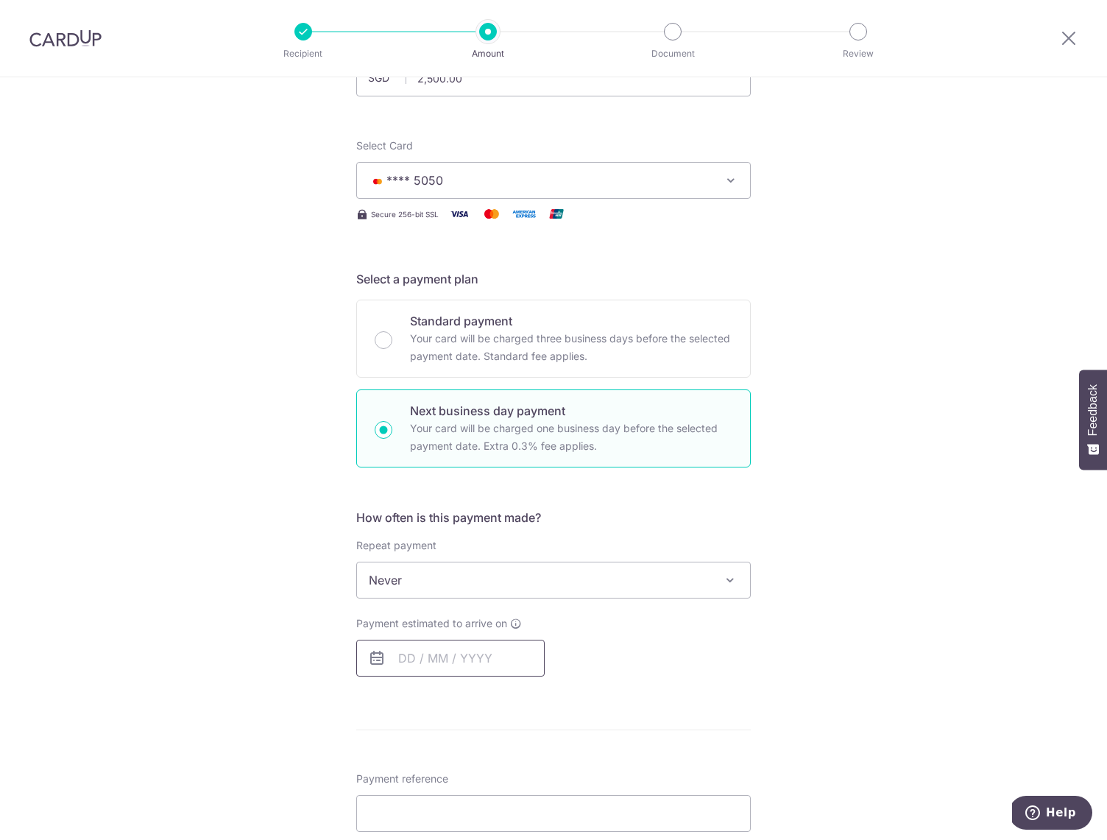
click at [423, 659] on input "text" at bounding box center [450, 658] width 188 height 37
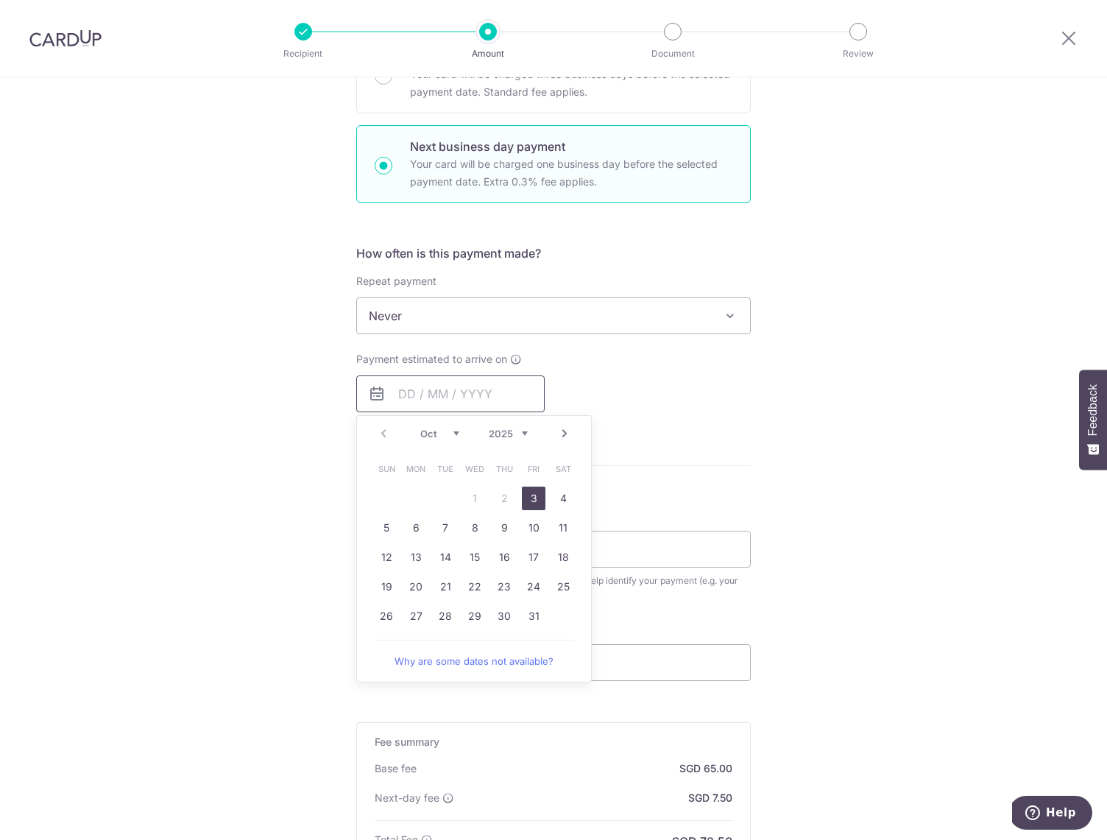
scroll to position [482, 0]
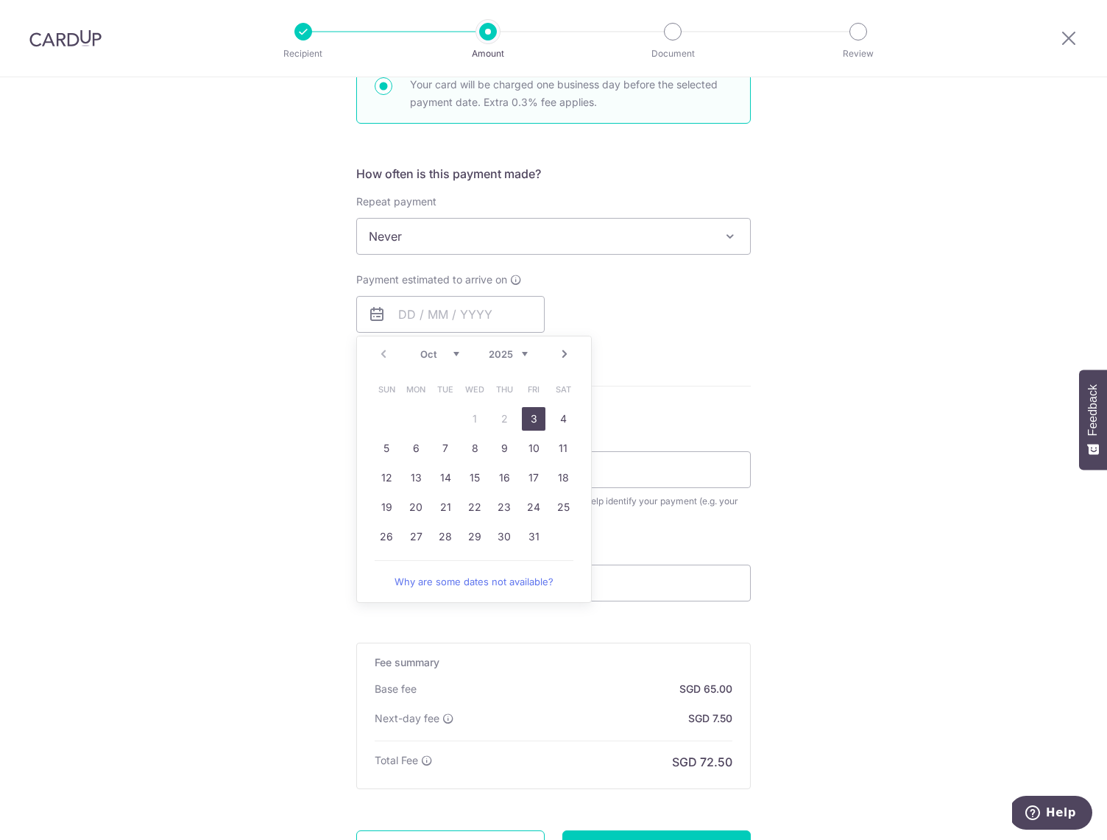
click at [532, 420] on link "3" at bounding box center [534, 419] width 24 height 24
type input "03/10/2025"
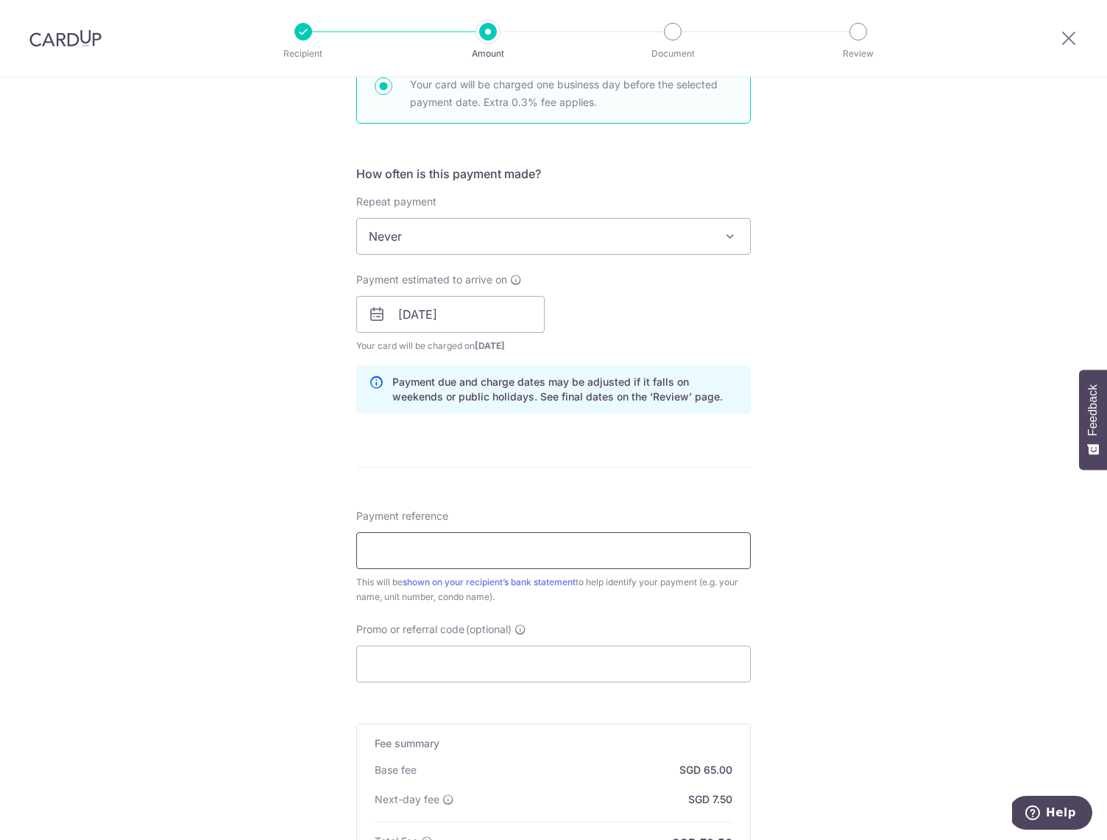
click at [398, 543] on input "Payment reference" at bounding box center [553, 550] width 395 height 37
type input "Leedon1009"
click at [414, 660] on input "Promo or referral code (optional)" at bounding box center [553, 663] width 395 height 37
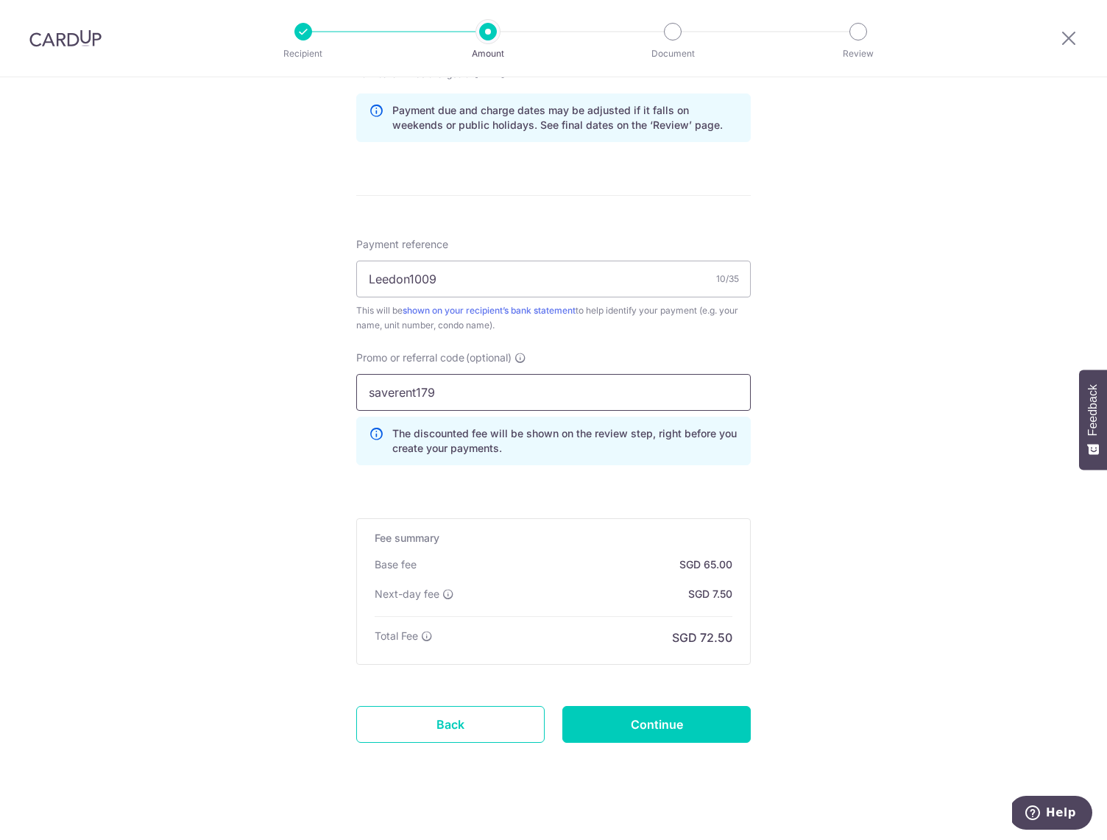
scroll to position [767, 0]
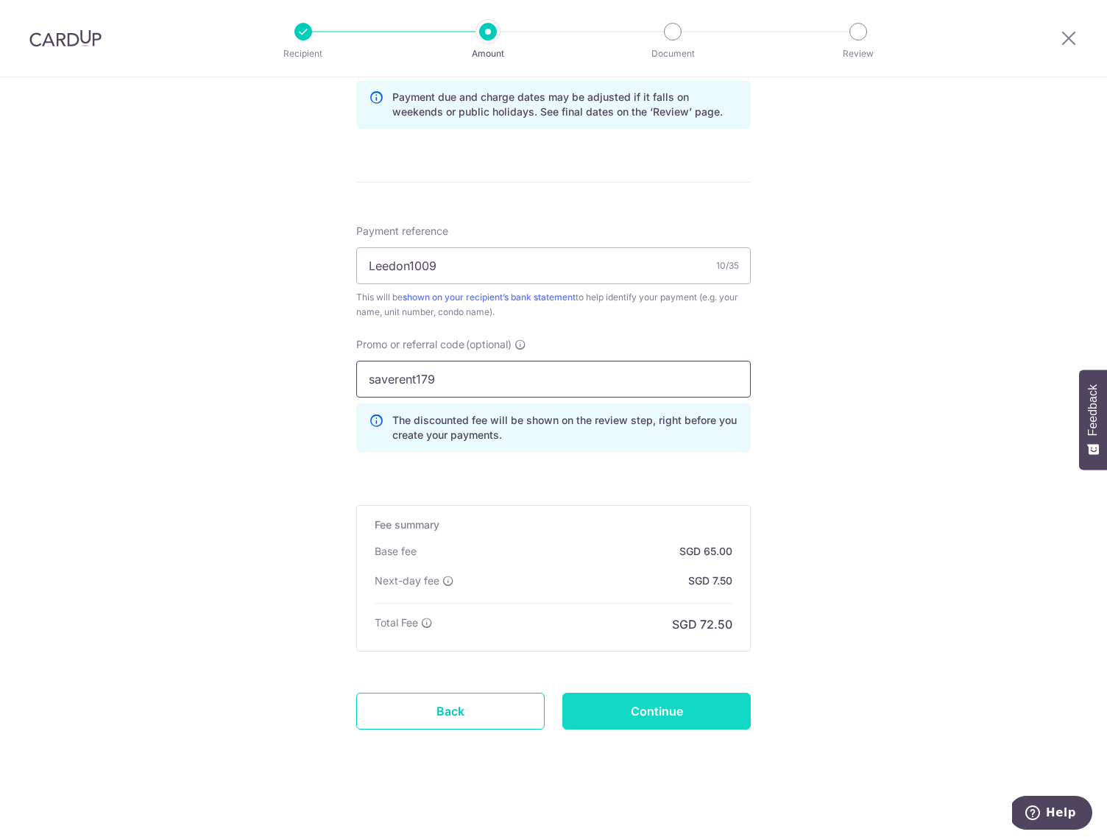
type input "saverent179"
click at [660, 710] on input "Continue" at bounding box center [656, 711] width 188 height 37
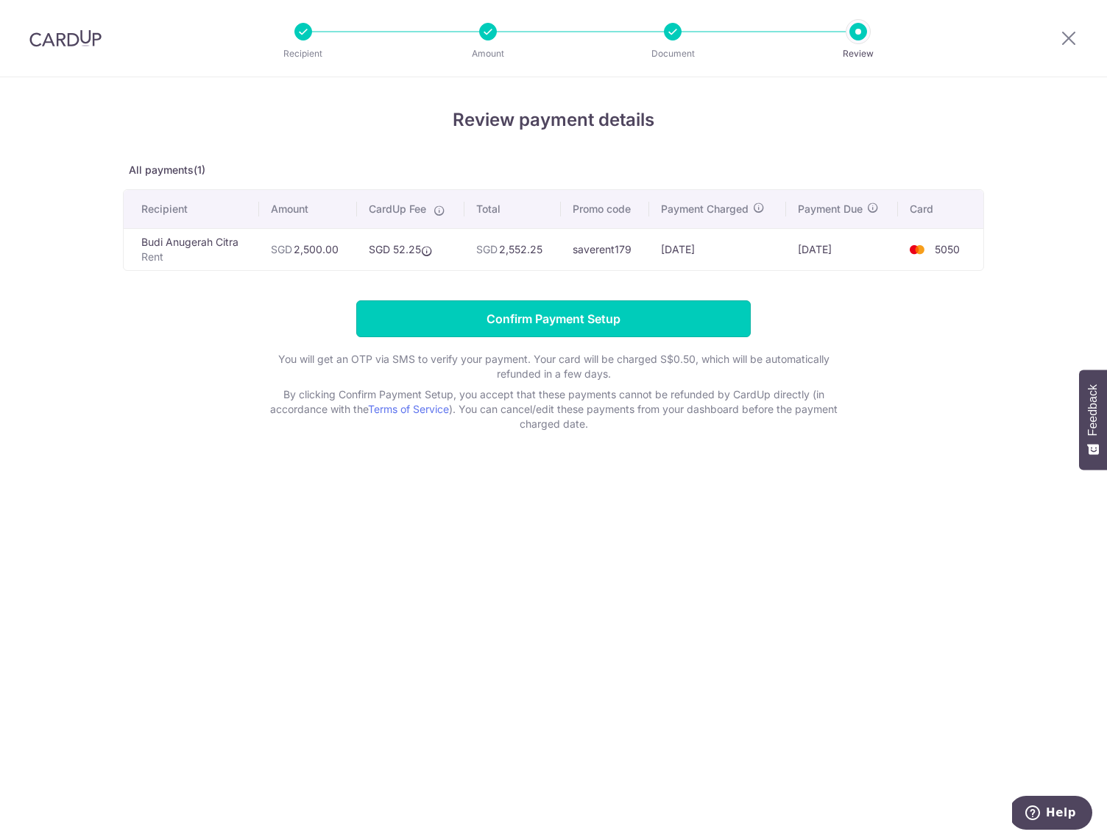
click at [596, 321] on input "Confirm Payment Setup" at bounding box center [553, 318] width 395 height 37
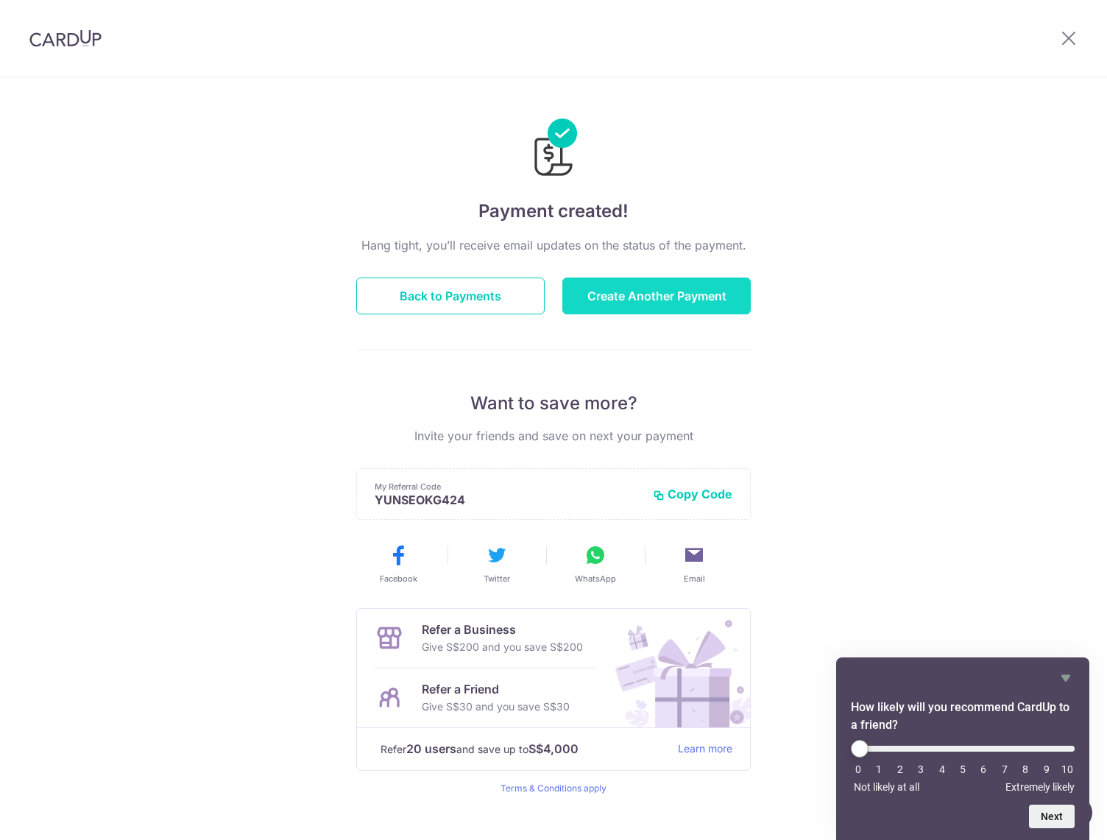
click at [658, 299] on button "Create Another Payment" at bounding box center [656, 296] width 188 height 37
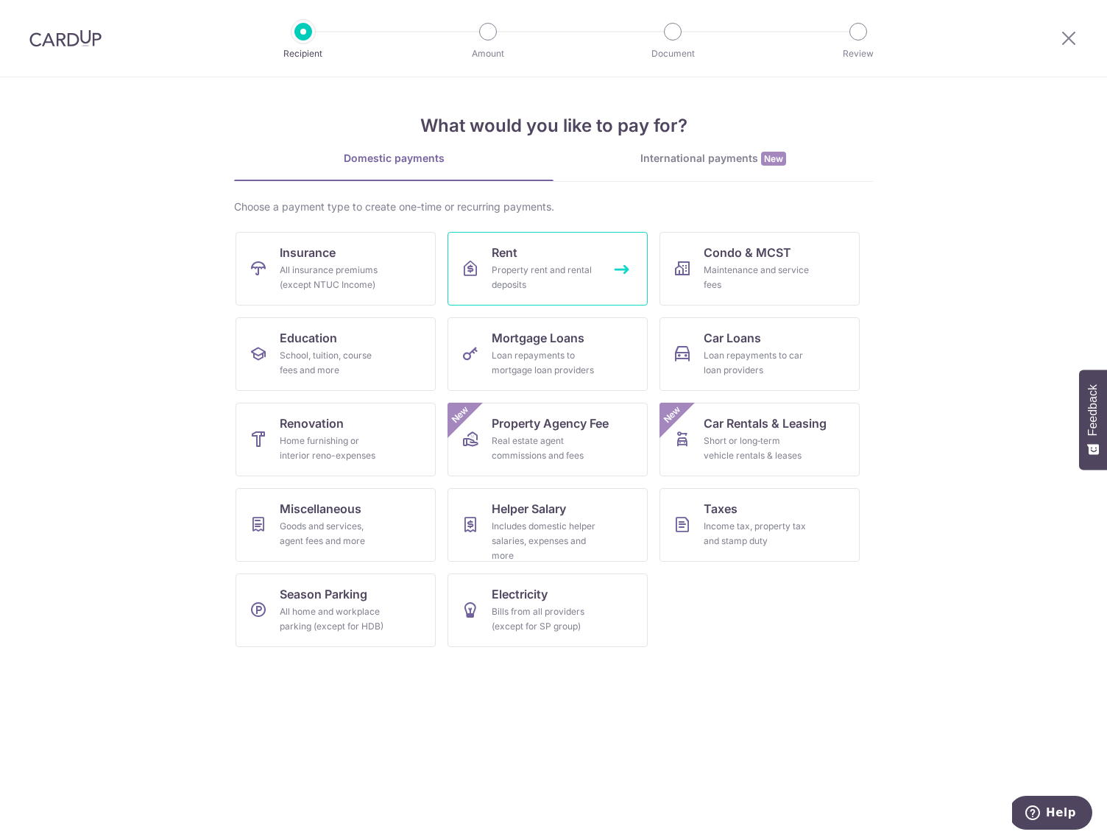
click at [537, 278] on div "Property rent and rental deposits" at bounding box center [545, 277] width 106 height 29
